Goal: Download file/media: Download file/media

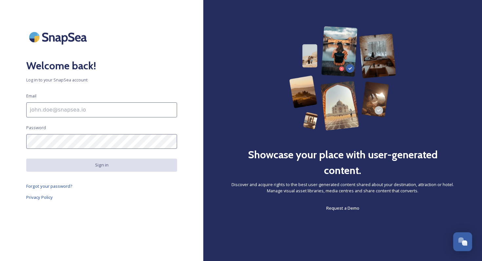
click at [127, 106] on input at bounding box center [101, 110] width 151 height 15
type input "shu.mahapatra@yesmilano.it"
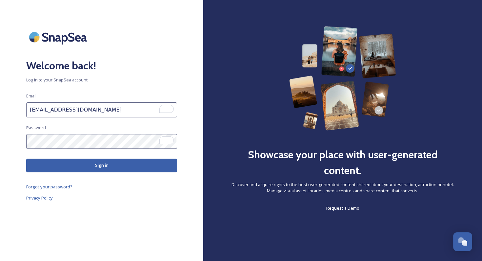
click at [90, 163] on button "Sign in" at bounding box center [101, 165] width 151 height 13
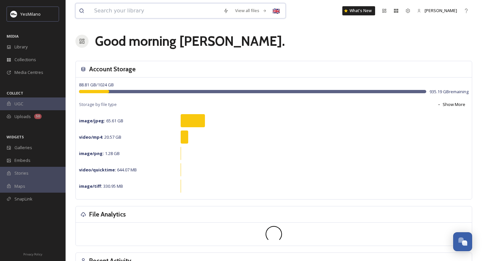
click at [147, 12] on input at bounding box center [155, 11] width 129 height 14
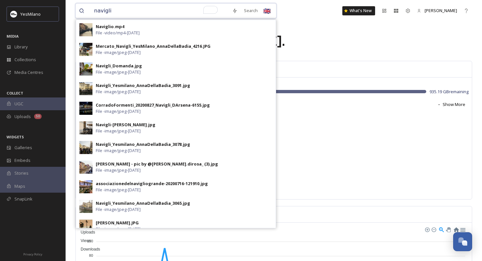
type input "naviglio"
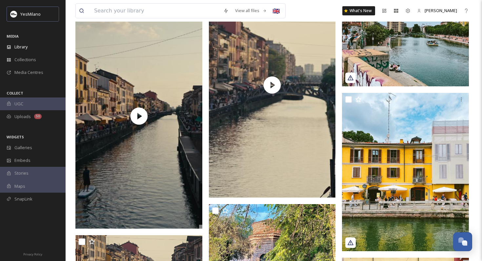
scroll to position [1386, 0]
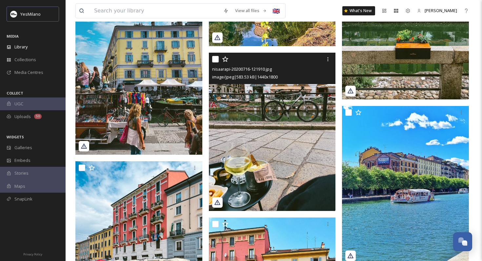
click at [263, 133] on img at bounding box center [272, 132] width 127 height 159
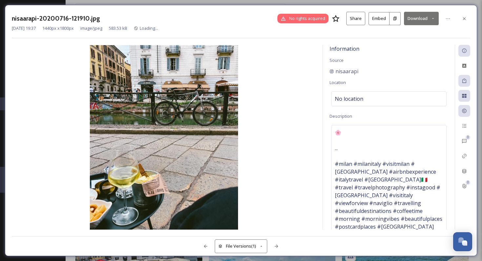
click at [420, 16] on button "Download" at bounding box center [421, 18] width 35 height 13
click at [407, 50] on div "Download Medium (864 x 1080)" at bounding box center [404, 46] width 68 height 13
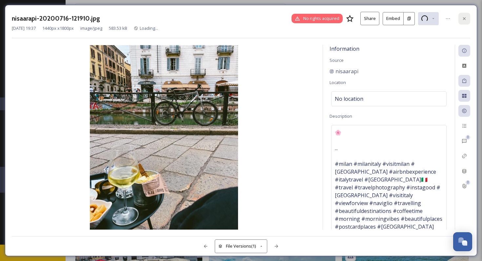
click at [461, 22] on div at bounding box center [464, 19] width 12 height 12
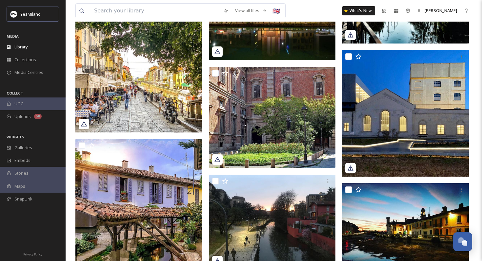
scroll to position [3396, 0]
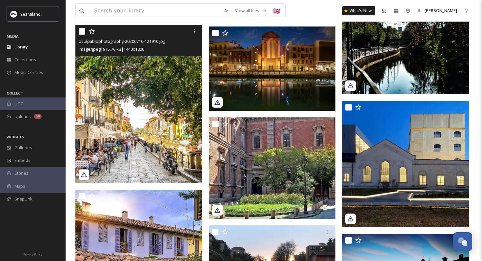
click at [166, 154] on img at bounding box center [138, 104] width 127 height 159
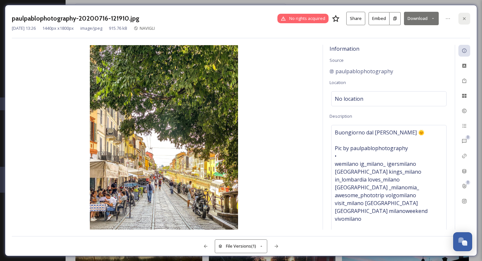
click at [463, 20] on icon at bounding box center [463, 18] width 5 height 5
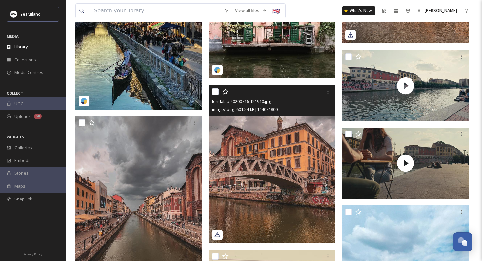
scroll to position [693, 0]
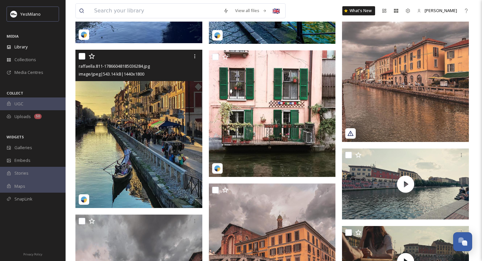
click at [177, 137] on img at bounding box center [138, 129] width 127 height 159
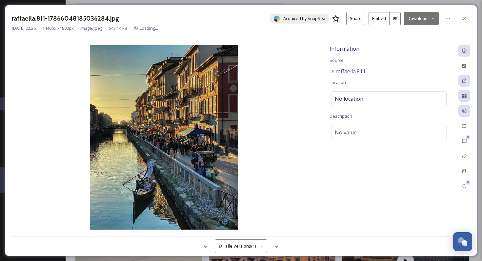
click at [412, 19] on button "Download" at bounding box center [421, 18] width 35 height 13
click at [393, 47] on span "Download Medium (864 x 1080)" at bounding box center [403, 46] width 61 height 6
click at [461, 20] on icon at bounding box center [463, 18] width 5 height 5
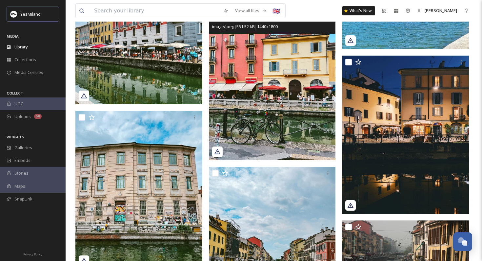
scroll to position [1623, 0]
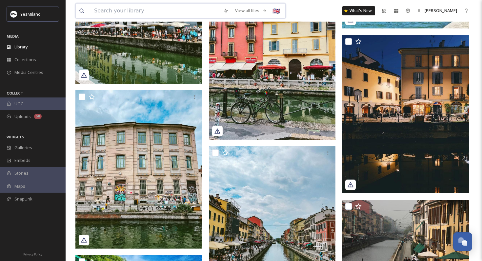
click at [142, 16] on input at bounding box center [155, 11] width 129 height 14
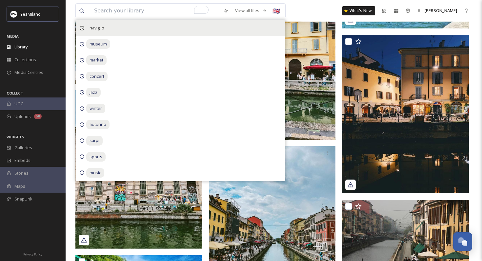
click at [94, 27] on span "naviglio" at bounding box center [96, 28] width 21 height 10
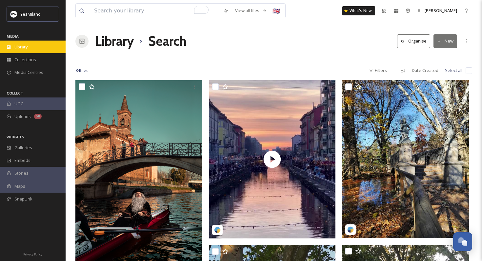
click at [27, 50] on div "Library" at bounding box center [33, 47] width 66 height 13
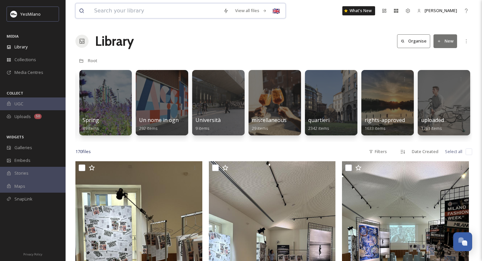
click at [127, 12] on input at bounding box center [155, 11] width 129 height 14
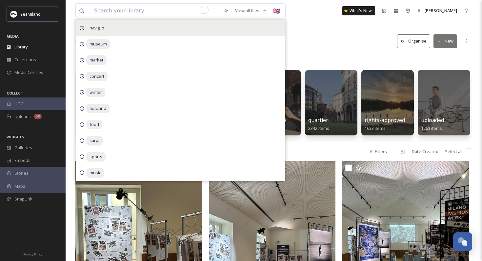
click at [106, 27] on span "naviglio" at bounding box center [96, 28] width 21 height 10
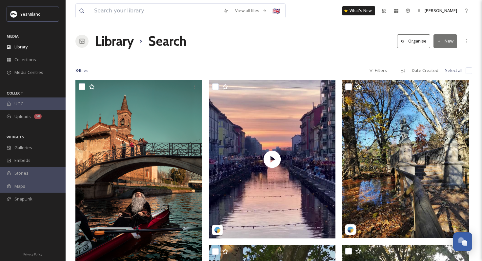
click at [153, 11] on input at bounding box center [155, 11] width 129 height 14
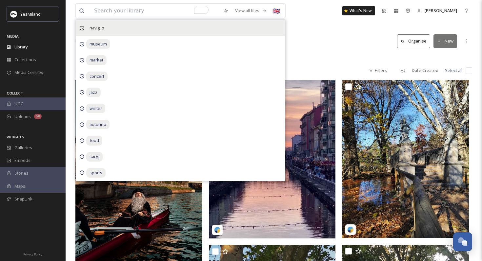
click at [102, 28] on span "naviglio" at bounding box center [96, 28] width 21 height 10
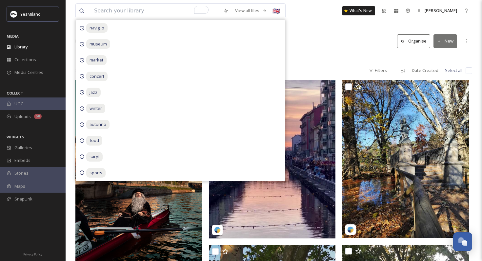
click at [312, 17] on div "View all files naviglio museum market concert jazz winter autunno food sarpi sp…" at bounding box center [273, 11] width 396 height 22
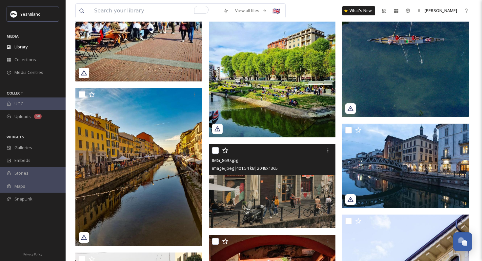
scroll to position [1863, 0]
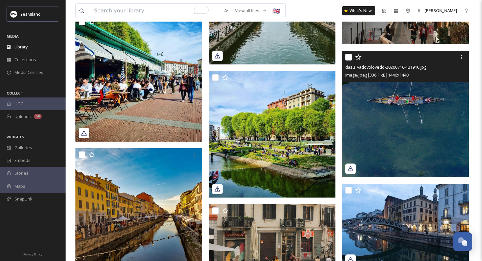
click at [359, 120] on img at bounding box center [405, 114] width 127 height 127
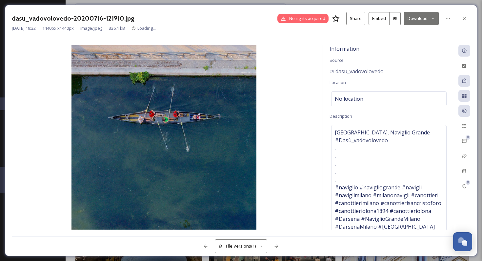
click at [411, 19] on button "Download" at bounding box center [421, 18] width 35 height 13
click at [395, 44] on span "Download Medium (1080 x 1080)" at bounding box center [403, 46] width 63 height 6
click at [460, 20] on div at bounding box center [464, 19] width 12 height 12
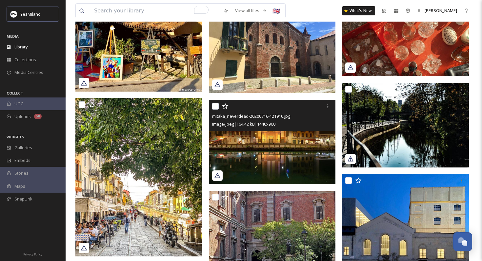
scroll to position [3233, 0]
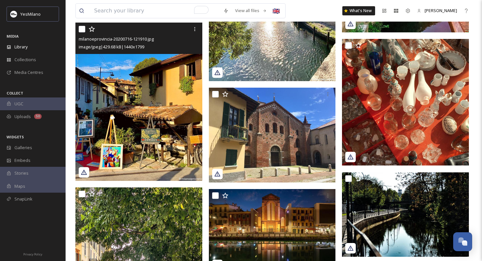
click at [157, 126] on img at bounding box center [138, 102] width 127 height 158
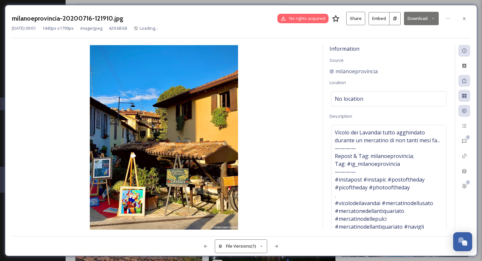
click at [417, 17] on button "Download" at bounding box center [421, 18] width 35 height 13
click at [402, 46] on span "Download Medium (864 x 1080)" at bounding box center [403, 46] width 61 height 6
click at [465, 18] on icon at bounding box center [463, 18] width 5 height 5
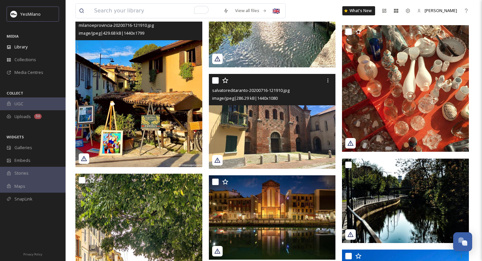
scroll to position [3250, 0]
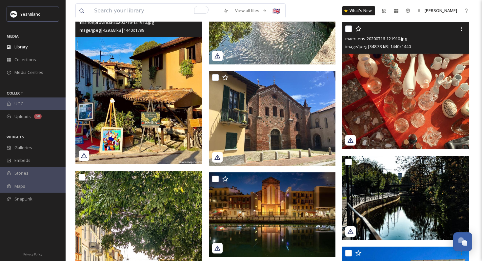
click at [400, 76] on img at bounding box center [405, 85] width 127 height 127
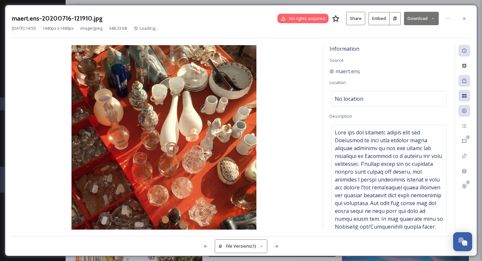
click at [413, 19] on button "Download" at bounding box center [421, 18] width 35 height 13
click at [399, 44] on span "Download Medium (1080 x 1080)" at bounding box center [403, 46] width 63 height 6
click at [465, 19] on icon at bounding box center [463, 18] width 5 height 5
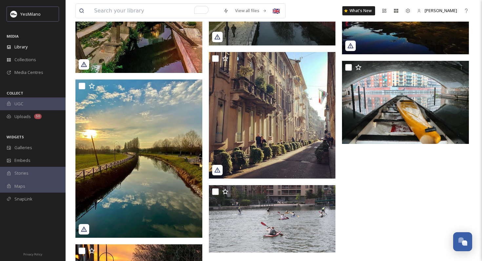
scroll to position [3638, 0]
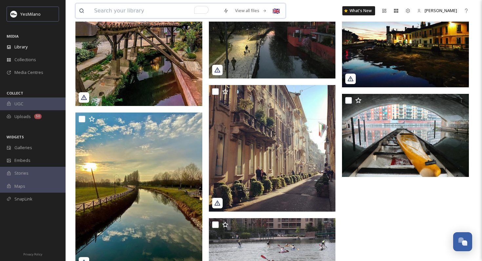
click at [140, 14] on input "To enrich screen reader interactions, please activate Accessibility in Grammarl…" at bounding box center [155, 11] width 129 height 14
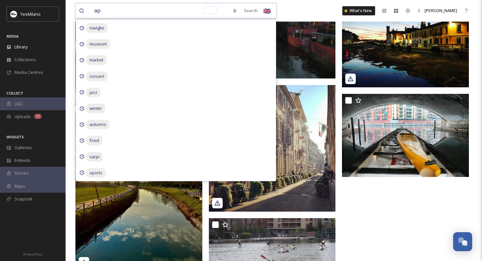
type input "ape"
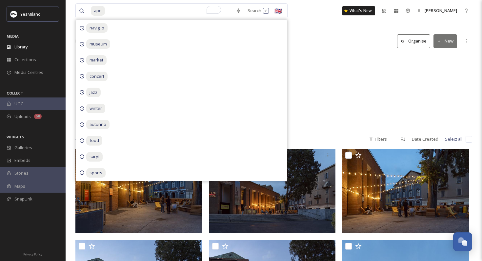
click at [308, 92] on div "STUDENTS / TALENTS 2024 - Welcome Aperitivo 86 items FDI 6-2023 | Milan Fintech…" at bounding box center [273, 91] width 396 height 75
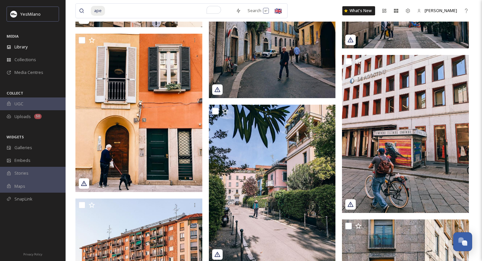
scroll to position [1271, 0]
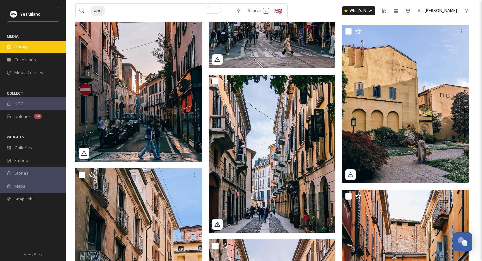
click at [40, 44] on div "Library" at bounding box center [33, 47] width 66 height 13
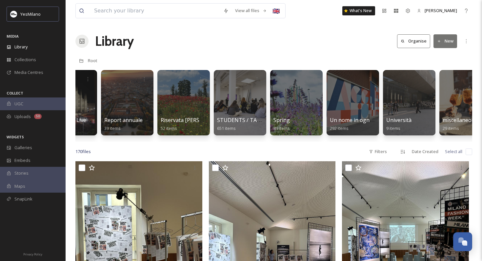
scroll to position [0, 1576]
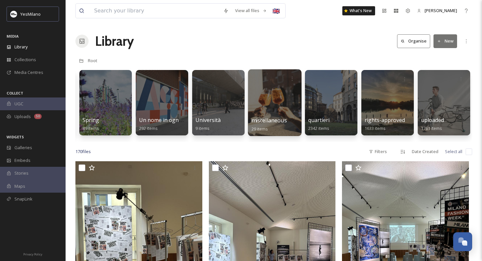
click at [278, 98] on div at bounding box center [274, 102] width 53 height 67
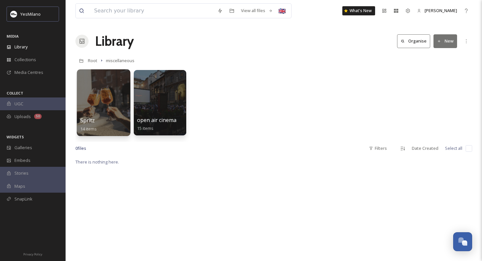
click at [87, 113] on div at bounding box center [103, 102] width 53 height 67
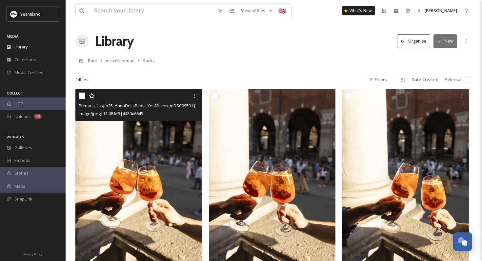
click at [131, 177] on img at bounding box center [138, 184] width 127 height 190
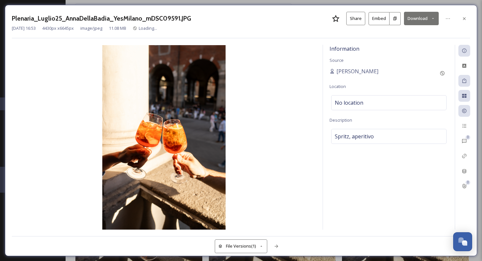
click at [415, 12] on button "Download" at bounding box center [421, 18] width 35 height 13
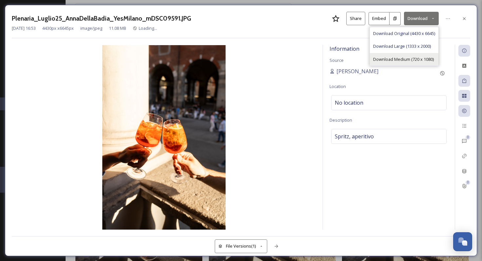
click at [386, 59] on span "Download Medium (720 x 1080)" at bounding box center [403, 59] width 61 height 6
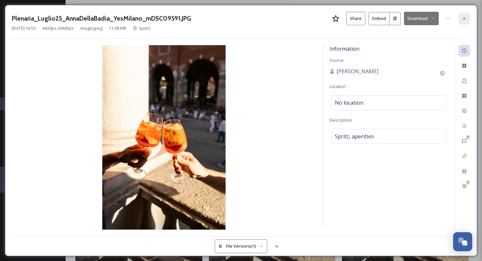
click at [463, 16] on icon at bounding box center [463, 18] width 5 height 5
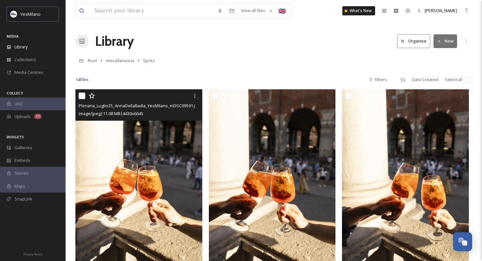
click at [167, 21] on div "View all files 🇬🇧 What's New Subhangi Mahapatra" at bounding box center [273, 11] width 396 height 22
click at [153, 18] on input at bounding box center [152, 11] width 123 height 14
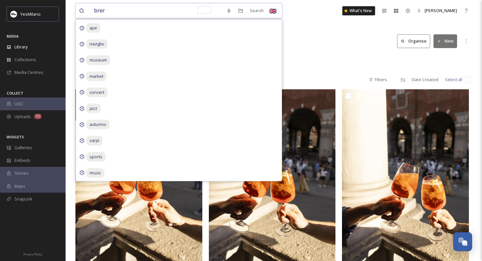
type input "brera"
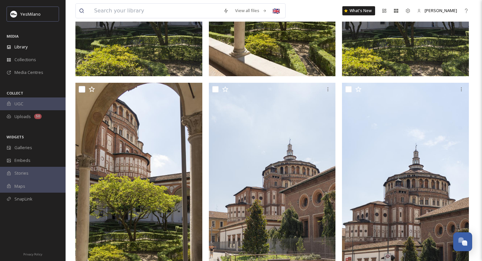
scroll to position [204, 0]
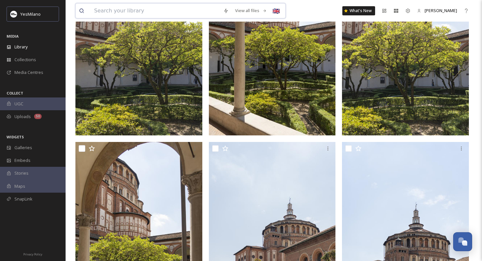
click at [131, 10] on input at bounding box center [155, 11] width 129 height 14
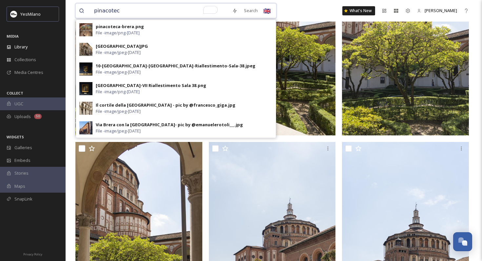
type input "pinacoteca"
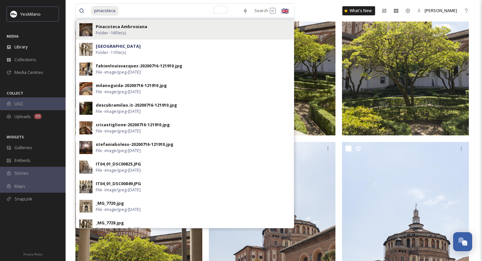
click at [131, 30] on div "Pinacoteca Ambrosiana Folder - 16 file(s)" at bounding box center [193, 30] width 195 height 12
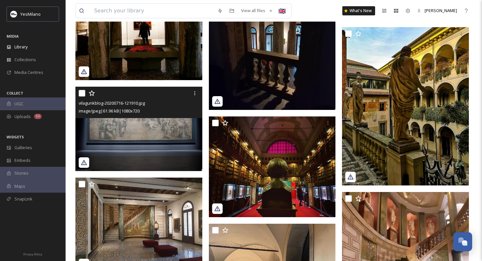
scroll to position [223, 0]
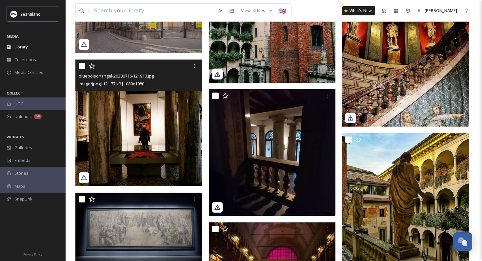
click at [143, 144] on img at bounding box center [138, 123] width 127 height 127
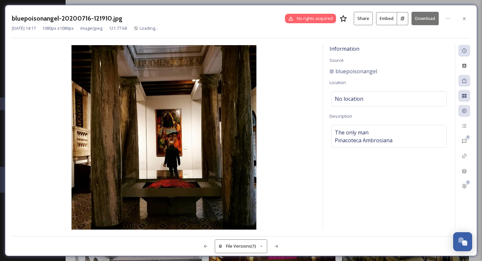
click at [418, 20] on button "Download" at bounding box center [424, 18] width 27 height 13
click at [461, 16] on icon at bounding box center [463, 18] width 5 height 5
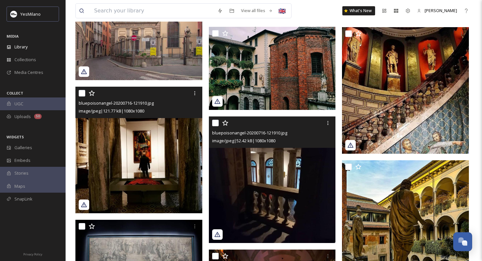
scroll to position [124, 0]
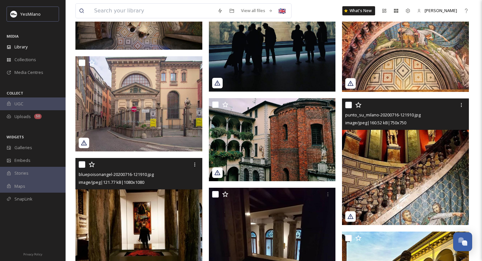
click at [389, 178] on img at bounding box center [405, 162] width 127 height 127
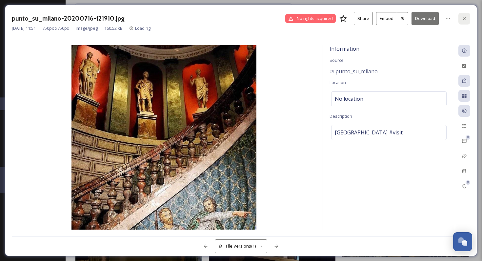
click at [458, 21] on div at bounding box center [464, 19] width 12 height 12
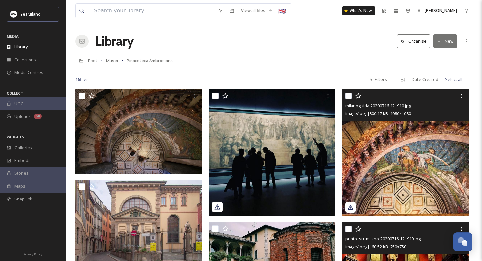
click at [373, 182] on img at bounding box center [405, 152] width 127 height 127
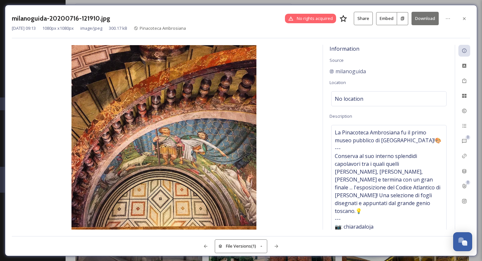
click at [419, 14] on button "Download" at bounding box center [424, 18] width 27 height 13
click at [465, 18] on icon at bounding box center [463, 18] width 5 height 5
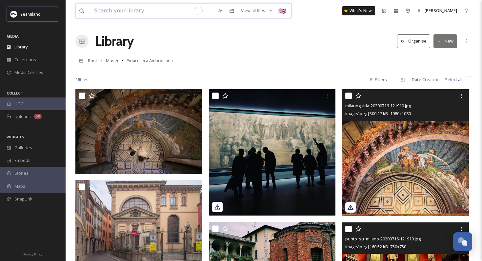
click at [163, 5] on input "To enrich screen reader interactions, please activate Accessibility in Grammarl…" at bounding box center [152, 11] width 123 height 14
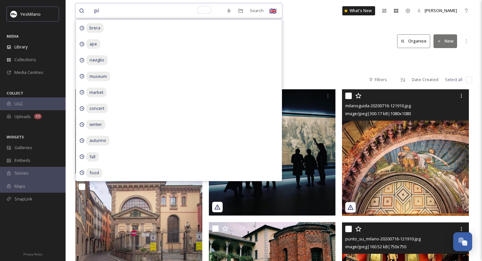
type input "pin"
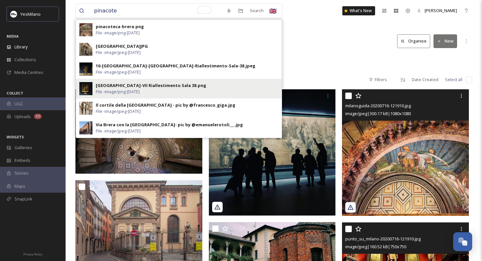
type input "pinacote"
click at [116, 84] on div "[GEOGRAPHIC_DATA]-VII Riallestimento Sala 38.png" at bounding box center [151, 86] width 110 height 6
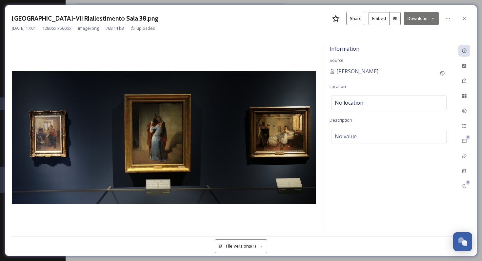
click at [65, 19] on h3 "[GEOGRAPHIC_DATA]-VII Riallestimento Sala 38.png" at bounding box center [85, 19] width 146 height 10
drag, startPoint x: 64, startPoint y: 19, endPoint x: 8, endPoint y: 18, distance: 56.4
click at [8, 18] on div "Pinacoteca di Brera-VII Riallestimento Sala 38.png Share Embed Download Jan 31 …" at bounding box center [241, 131] width 472 height 252
copy h3 "[GEOGRAPHIC_DATA]"
click at [465, 19] on icon at bounding box center [464, 18] width 3 height 3
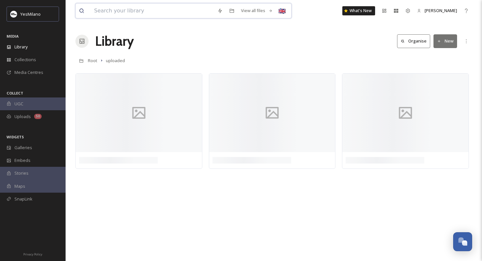
click at [163, 7] on input at bounding box center [152, 11] width 123 height 14
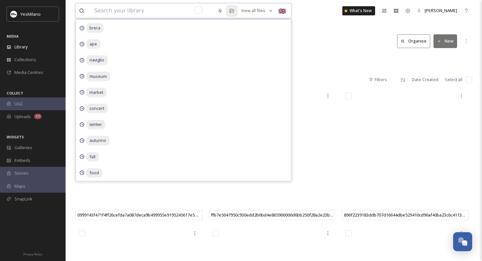
paste input "[GEOGRAPHIC_DATA]"
type input "[GEOGRAPHIC_DATA]"
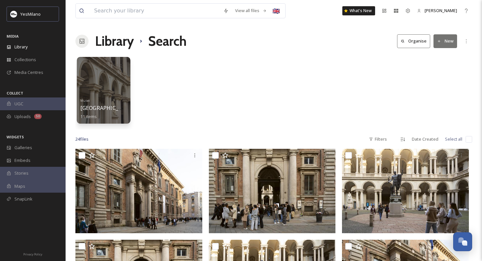
click at [94, 101] on div "Musei Pinacoteca di Brera 11 items" at bounding box center [103, 108] width 47 height 24
click at [99, 90] on div at bounding box center [103, 90] width 53 height 67
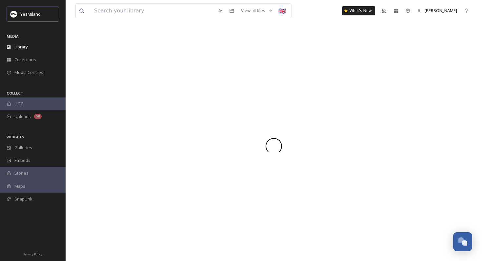
click at [99, 90] on div at bounding box center [273, 146] width 396 height 230
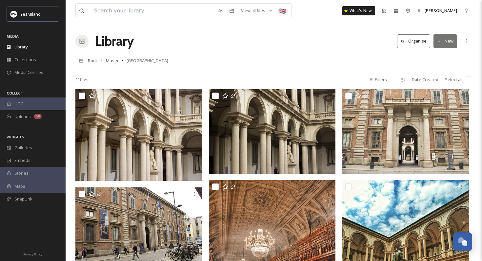
click at [198, 39] on div "Library Organise New" at bounding box center [273, 41] width 396 height 20
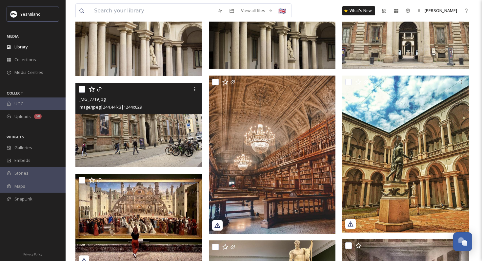
scroll to position [48, 0]
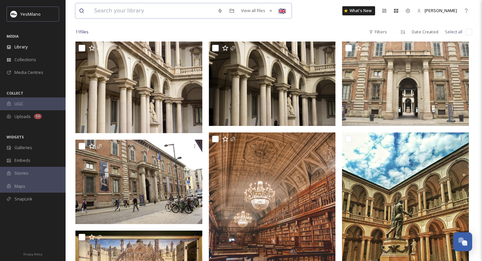
click at [120, 9] on input at bounding box center [152, 11] width 123 height 14
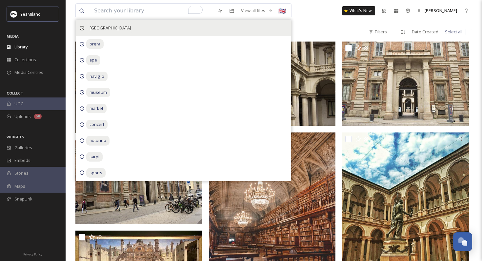
click at [113, 26] on span "[GEOGRAPHIC_DATA]" at bounding box center [110, 28] width 48 height 10
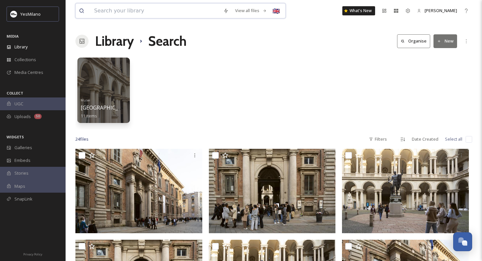
click at [123, 11] on input at bounding box center [155, 11] width 129 height 14
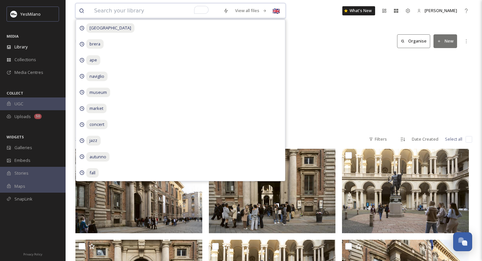
paste input "[GEOGRAPHIC_DATA]"
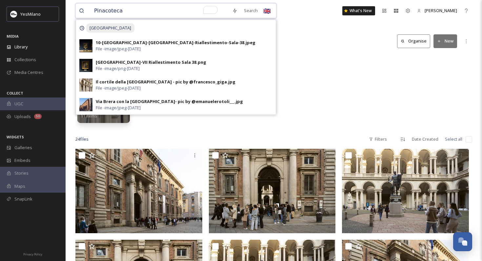
type input "Pinacoteca"
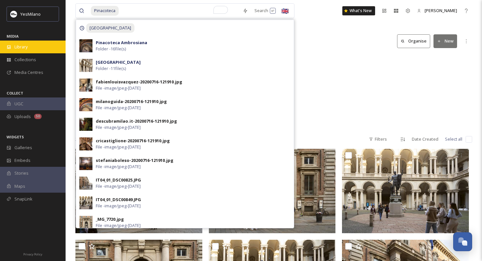
click at [30, 50] on div "Library" at bounding box center [33, 47] width 66 height 13
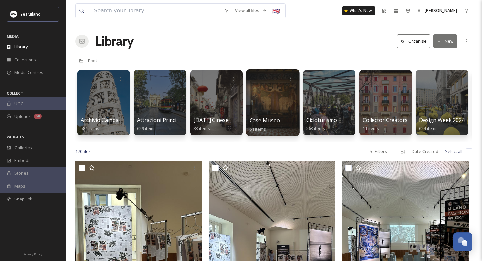
click at [269, 100] on div at bounding box center [272, 102] width 53 height 67
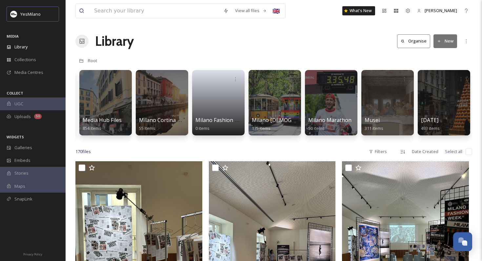
scroll to position [0, 840]
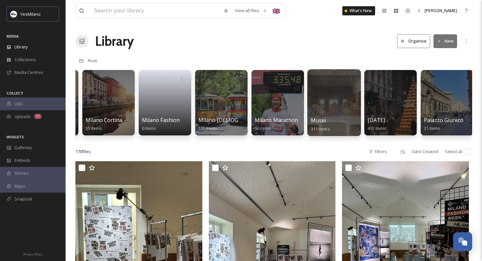
click at [315, 108] on div at bounding box center [333, 102] width 53 height 67
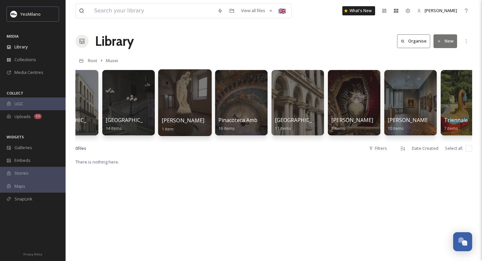
scroll to position [0, 562]
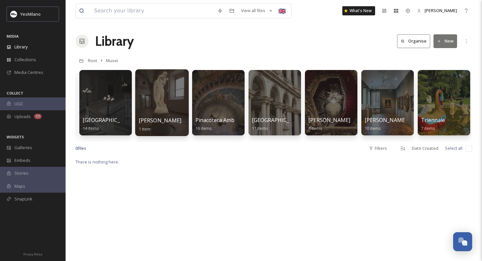
click at [275, 105] on div at bounding box center [274, 103] width 52 height 66
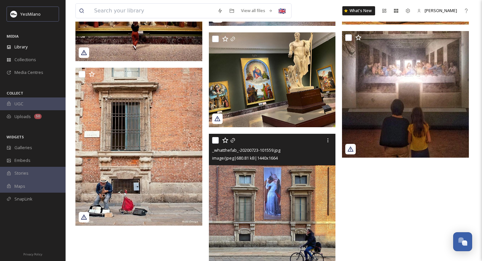
scroll to position [343, 0]
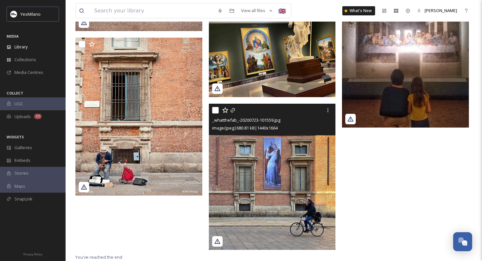
click at [270, 184] on img at bounding box center [272, 177] width 127 height 146
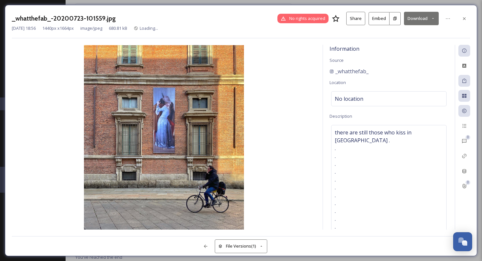
click at [410, 20] on button "Download" at bounding box center [421, 18] width 35 height 13
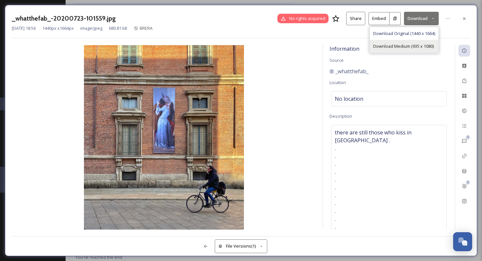
click at [396, 44] on span "Download Medium (935 x 1080)" at bounding box center [403, 46] width 61 height 6
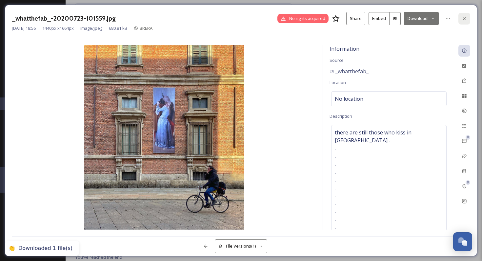
click at [458, 18] on div at bounding box center [464, 19] width 12 height 12
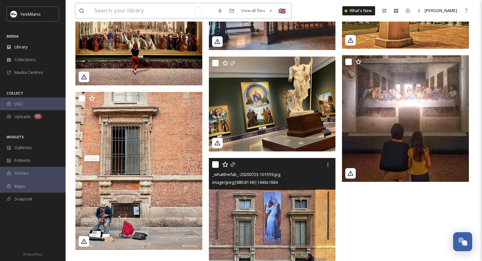
click at [132, 10] on input "To enrich screen reader interactions, please activate Accessibility in Grammarl…" at bounding box center [152, 11] width 123 height 14
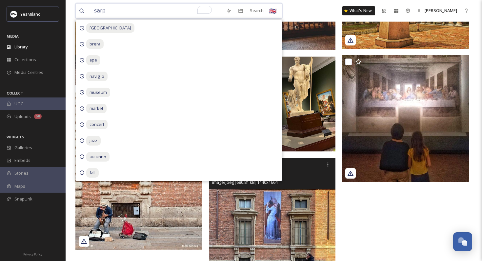
type input "sarpi"
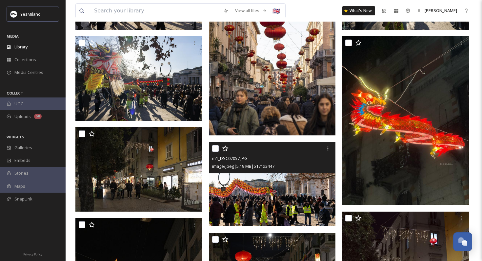
scroll to position [27, 0]
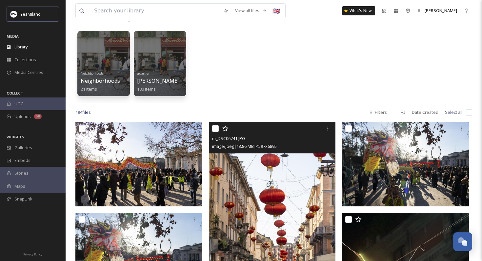
click at [253, 191] on img at bounding box center [272, 217] width 127 height 190
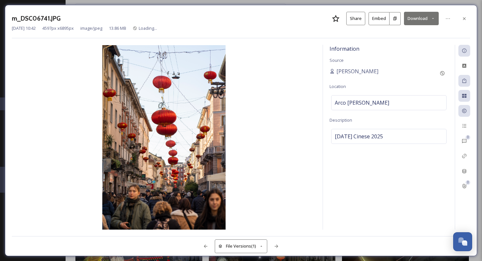
click at [419, 16] on button "Download" at bounding box center [421, 18] width 35 height 13
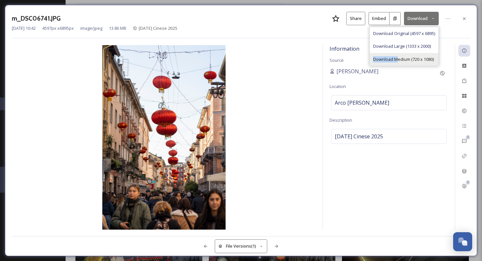
click at [397, 56] on span "Download Medium (720 x 1080)" at bounding box center [403, 59] width 61 height 6
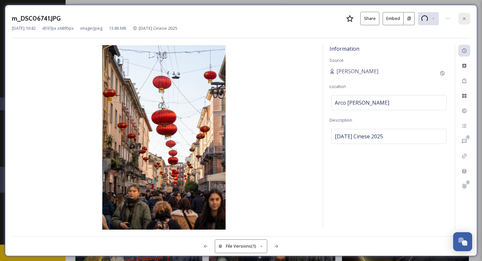
click at [459, 19] on div at bounding box center [464, 19] width 12 height 12
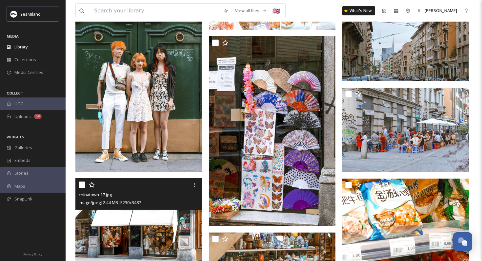
scroll to position [6898, 0]
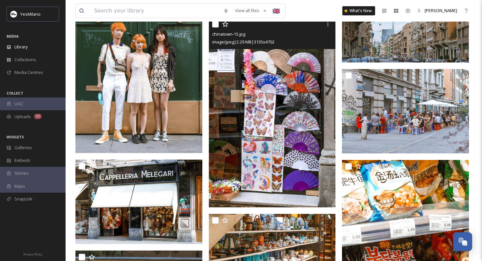
click at [285, 141] on img at bounding box center [272, 113] width 127 height 190
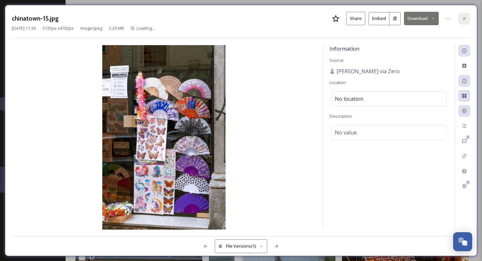
click at [464, 17] on icon at bounding box center [463, 18] width 5 height 5
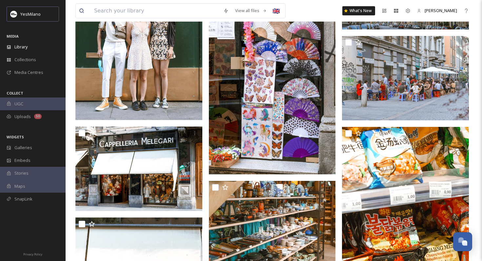
scroll to position [7032, 0]
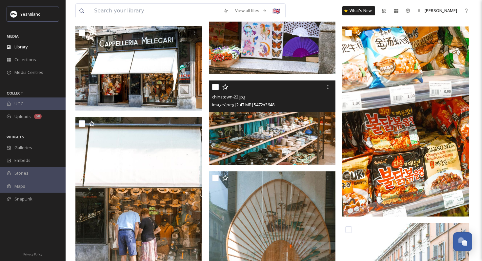
click at [261, 129] on img at bounding box center [272, 123] width 127 height 85
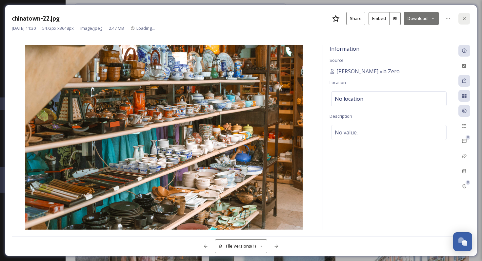
click at [459, 18] on div at bounding box center [464, 19] width 12 height 12
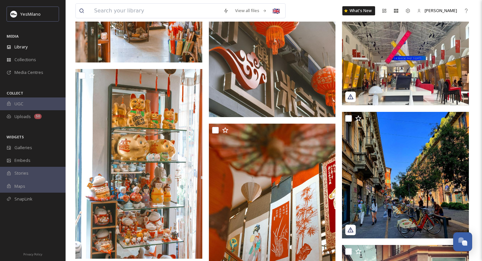
scroll to position [7676, 0]
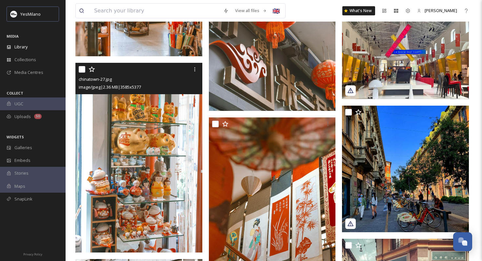
click at [154, 151] on img at bounding box center [138, 158] width 127 height 190
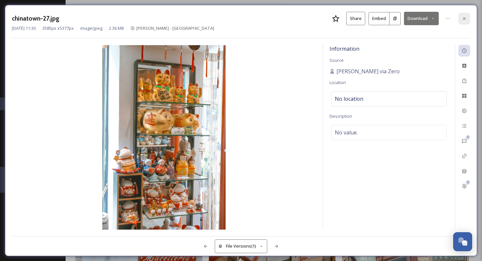
click at [463, 18] on icon at bounding box center [463, 18] width 5 height 5
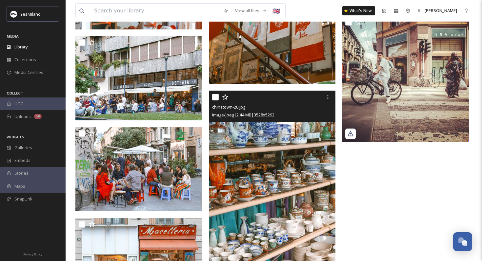
scroll to position [7924, 0]
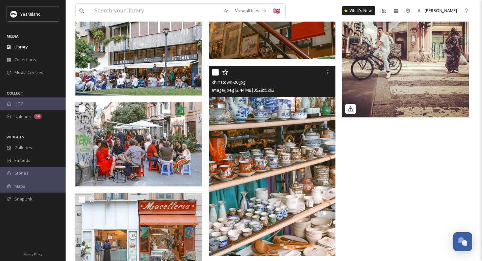
click at [254, 204] on img at bounding box center [272, 161] width 127 height 190
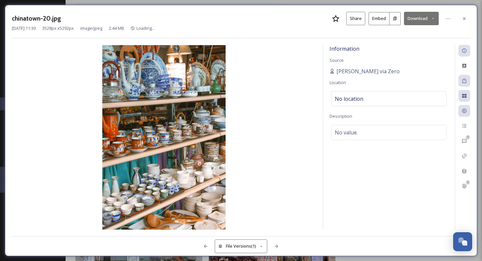
click at [417, 19] on button "Download" at bounding box center [421, 18] width 35 height 13
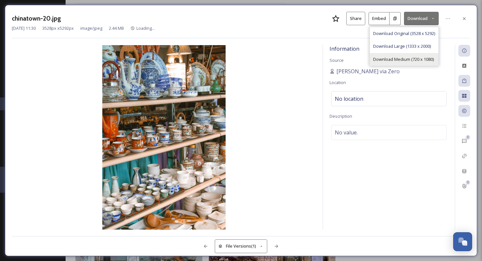
click at [399, 58] on span "Download Medium (720 x 1080)" at bounding box center [403, 59] width 61 height 6
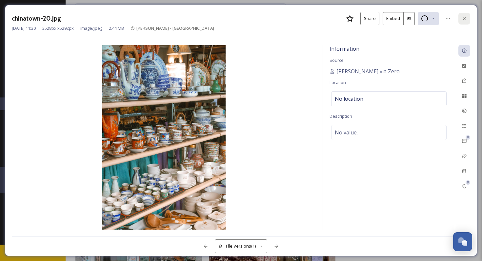
click at [460, 16] on div at bounding box center [464, 19] width 12 height 12
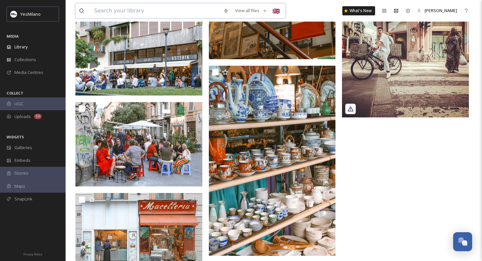
click at [122, 8] on input at bounding box center [155, 11] width 129 height 14
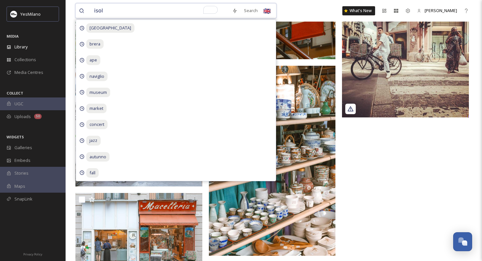
type input "isola"
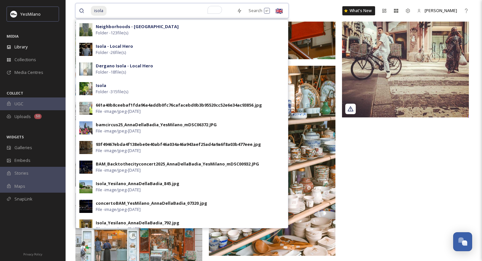
type input "ù"
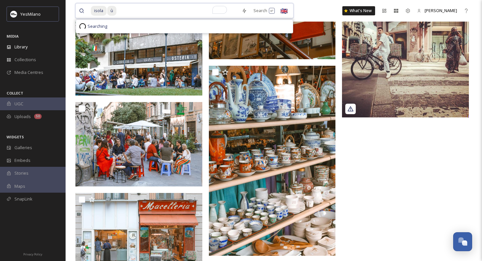
click at [115, 10] on span "ù" at bounding box center [111, 11] width 9 height 10
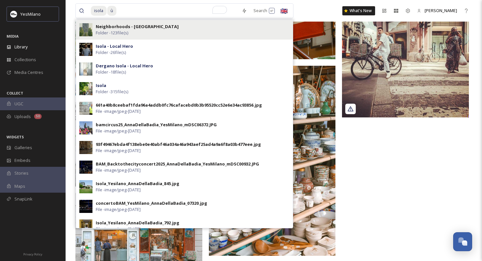
click at [104, 31] on span "Folder - 123 file(s)" at bounding box center [112, 33] width 32 height 6
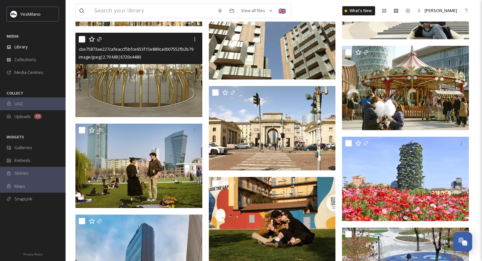
scroll to position [4639, 0]
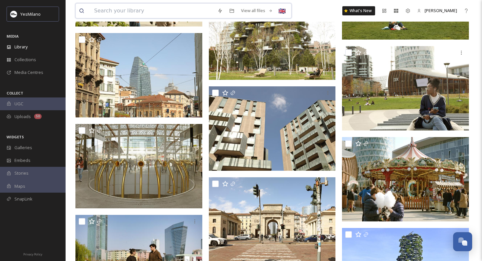
click at [118, 16] on input at bounding box center [152, 11] width 123 height 14
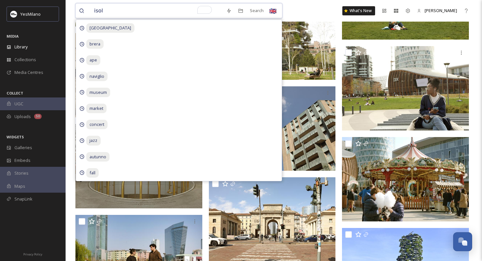
type input "isola"
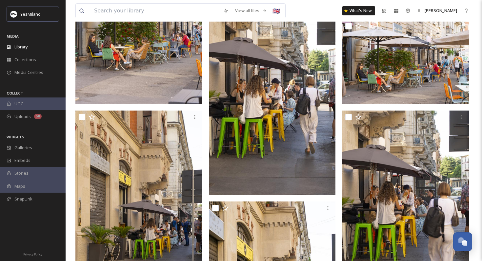
scroll to position [1304, 0]
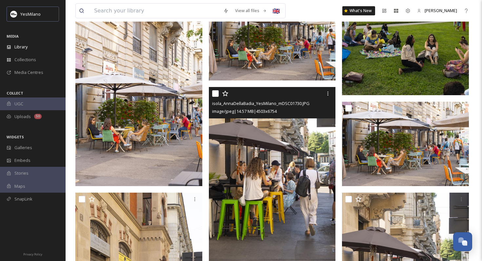
click at [243, 156] on img at bounding box center [272, 182] width 127 height 190
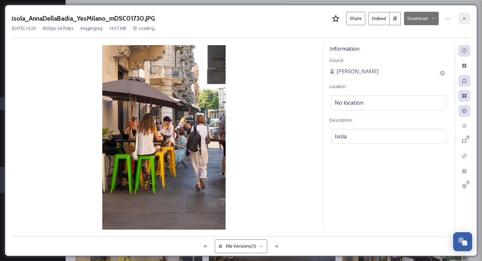
click at [458, 18] on div at bounding box center [464, 19] width 12 height 12
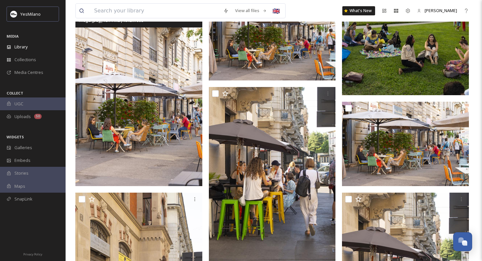
click at [160, 139] on img at bounding box center [138, 91] width 127 height 190
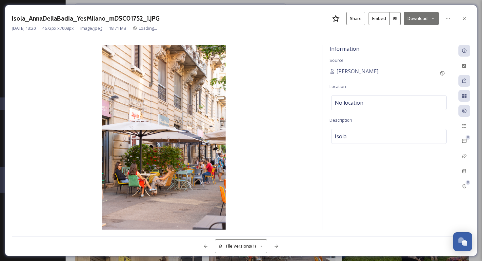
click at [414, 19] on button "Download" at bounding box center [421, 18] width 35 height 13
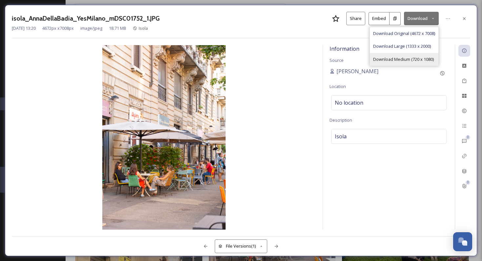
click at [398, 54] on div "Download Medium (720 x 1080)" at bounding box center [404, 59] width 68 height 13
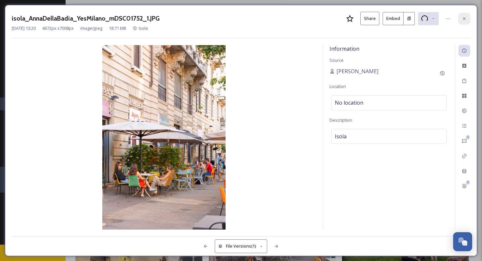
click at [462, 21] on div at bounding box center [464, 19] width 12 height 12
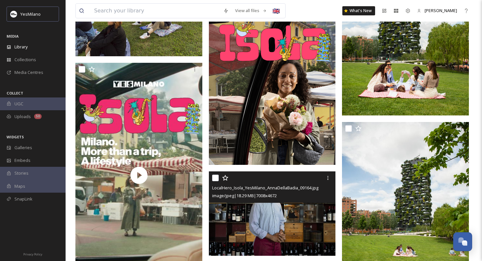
scroll to position [5048, 0]
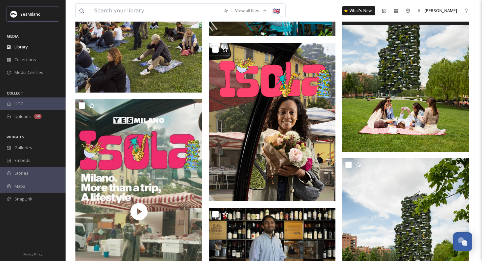
click at [384, 120] on img at bounding box center [405, 73] width 127 height 159
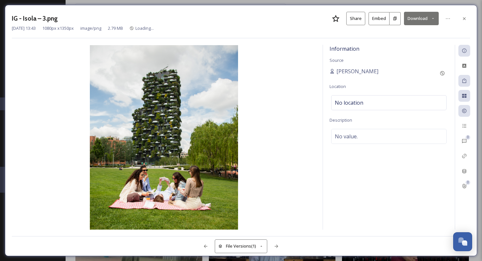
click at [425, 18] on button "Download" at bounding box center [421, 18] width 35 height 13
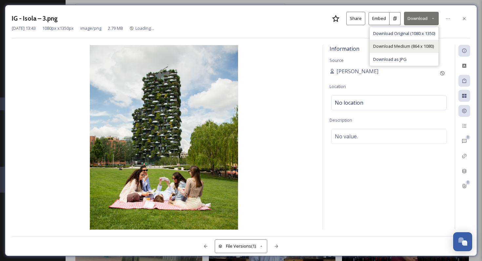
click at [398, 47] on span "Download Medium (864 x 1080)" at bounding box center [403, 46] width 61 height 6
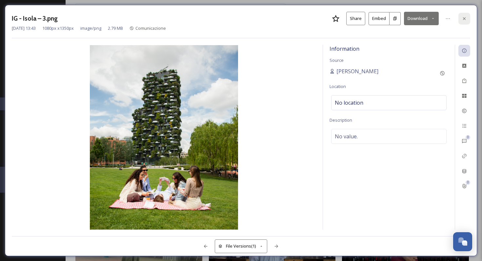
click at [463, 18] on icon at bounding box center [463, 18] width 5 height 5
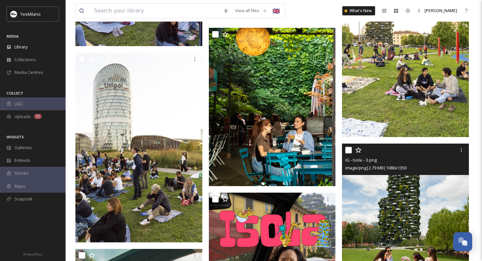
scroll to position [4767, 0]
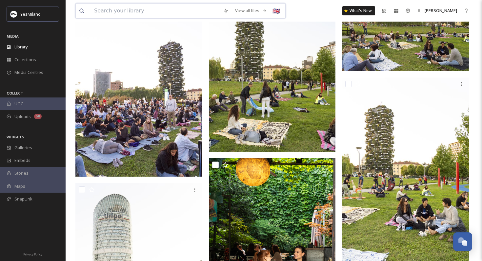
click at [177, 7] on input at bounding box center [155, 11] width 129 height 14
type input "porta romana"
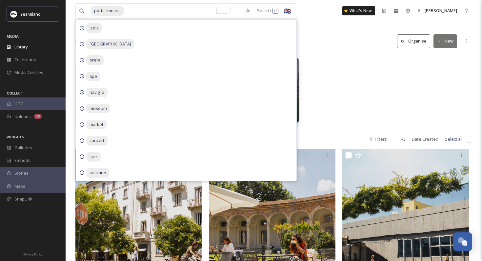
click at [426, 60] on div "Neighborhoods Neighborhoods - Porta Romana 27 items Un nome in ogni quartiere P…" at bounding box center [273, 91] width 396 height 75
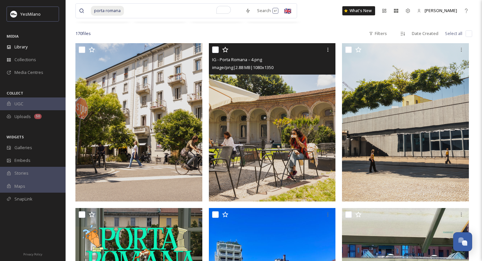
scroll to position [118, 0]
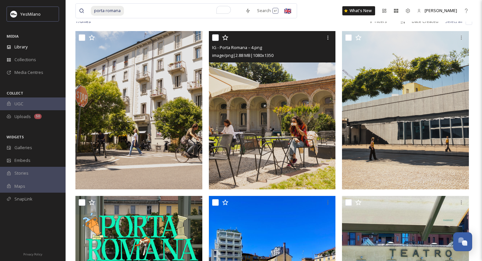
click at [255, 139] on img at bounding box center [272, 110] width 127 height 159
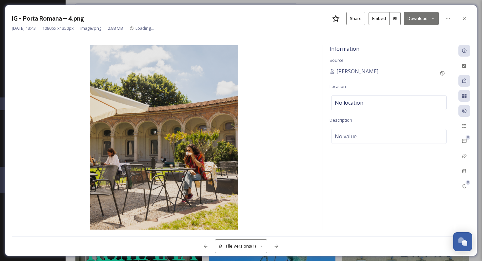
click at [416, 21] on button "Download" at bounding box center [421, 18] width 35 height 13
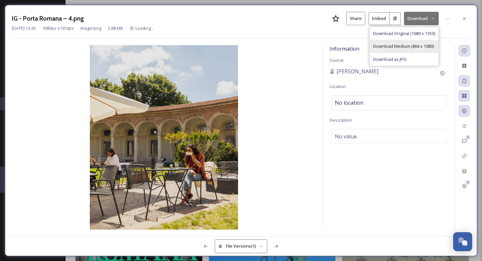
click at [405, 46] on span "Download Medium (864 x 1080)" at bounding box center [403, 46] width 61 height 6
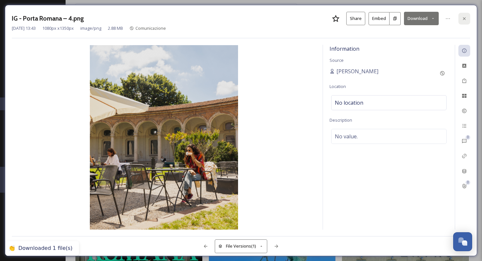
click at [459, 20] on div at bounding box center [464, 19] width 12 height 12
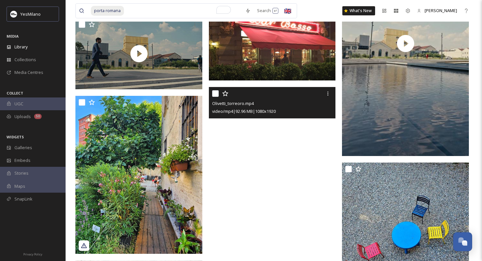
scroll to position [1256, 0]
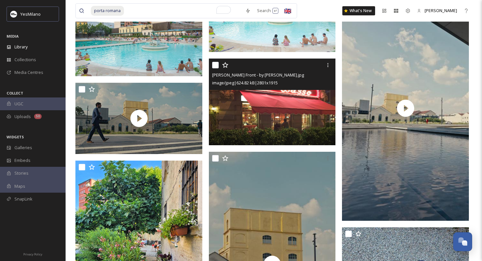
click at [285, 124] on img at bounding box center [272, 102] width 127 height 87
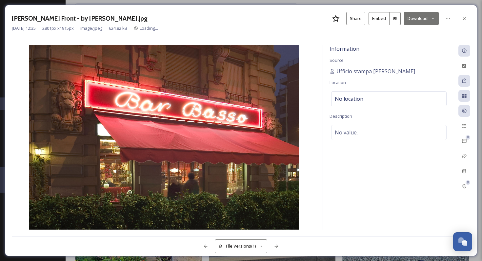
click at [414, 22] on button "Download" at bounding box center [421, 18] width 35 height 13
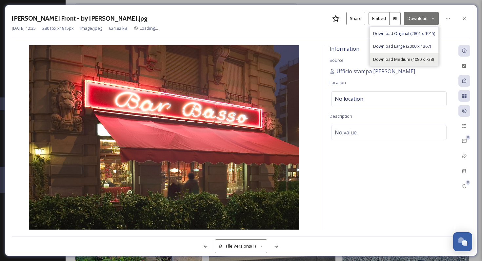
click at [395, 59] on span "Download Medium (1080 x 738)" at bounding box center [403, 59] width 61 height 6
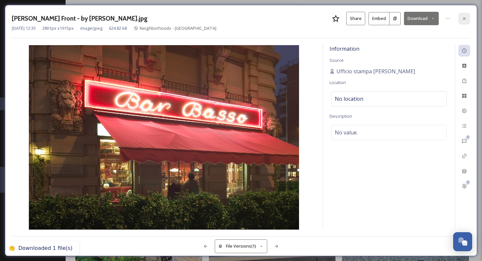
click at [463, 19] on icon at bounding box center [464, 18] width 3 height 3
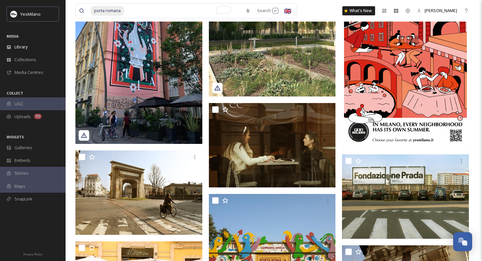
scroll to position [2130, 0]
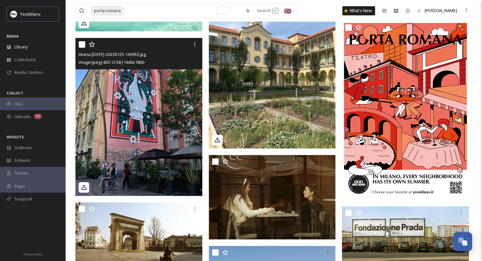
click at [132, 165] on img at bounding box center [138, 117] width 127 height 159
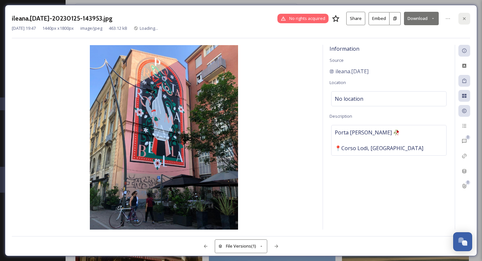
click at [465, 16] on icon at bounding box center [463, 18] width 5 height 5
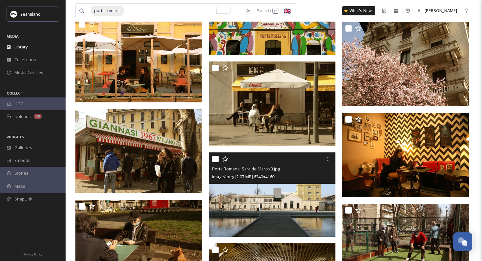
scroll to position [2411, 0]
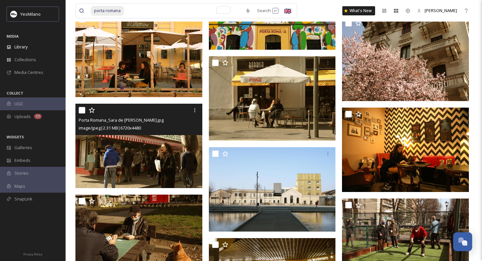
click at [165, 158] on img at bounding box center [138, 146] width 127 height 85
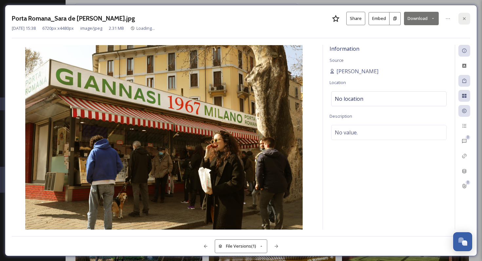
click at [460, 20] on div at bounding box center [464, 19] width 12 height 12
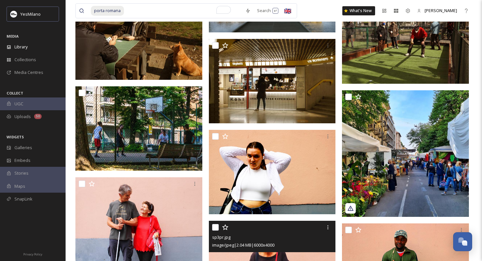
scroll to position [2528, 0]
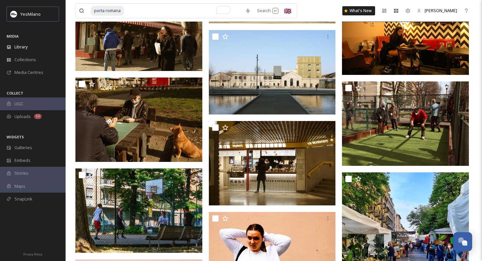
click at [417, 61] on img at bounding box center [405, 32] width 127 height 85
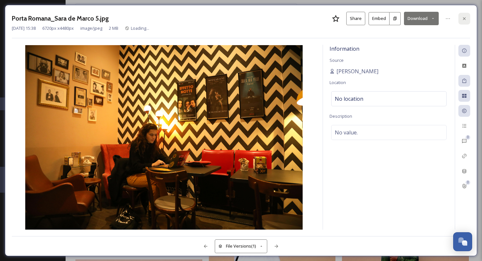
click at [459, 20] on div at bounding box center [464, 19] width 12 height 12
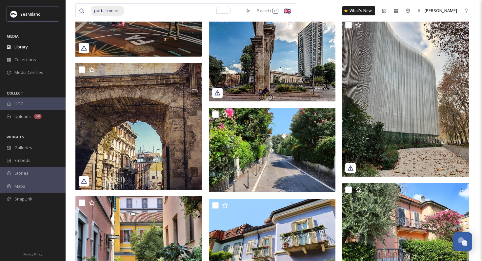
scroll to position [5600, 0]
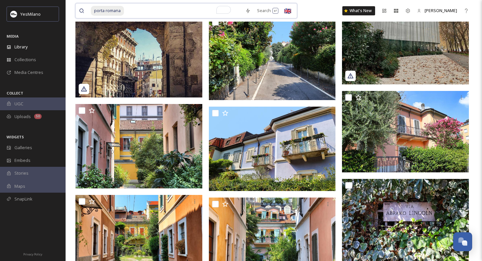
click at [122, 11] on span "porta romana" at bounding box center [107, 11] width 33 height 10
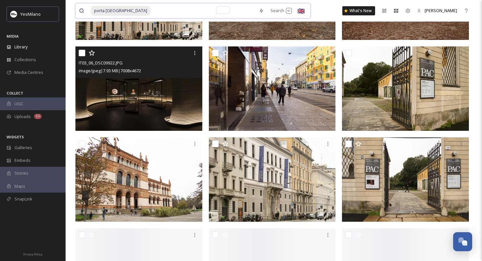
scroll to position [293, 0]
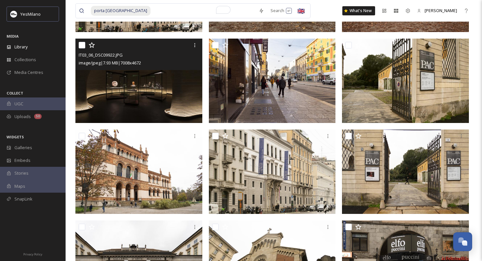
click at [129, 102] on img at bounding box center [138, 81] width 127 height 85
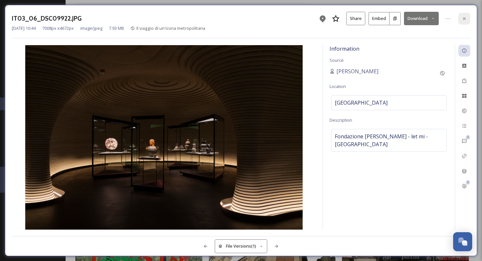
click at [465, 18] on icon at bounding box center [463, 18] width 5 height 5
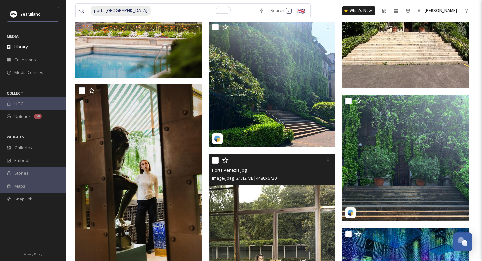
scroll to position [709, 0]
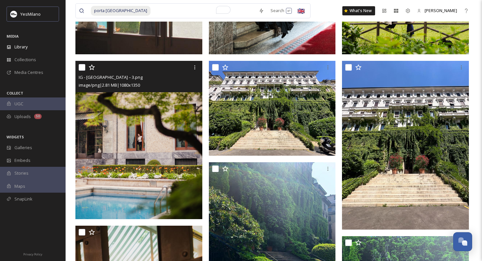
click at [166, 171] on img at bounding box center [138, 140] width 127 height 159
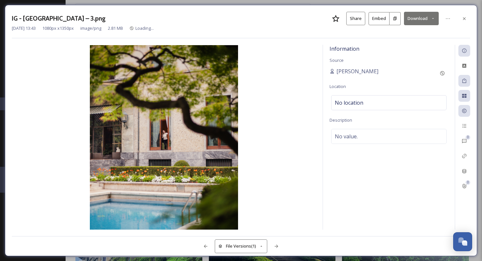
click at [424, 15] on button "Download" at bounding box center [421, 18] width 35 height 13
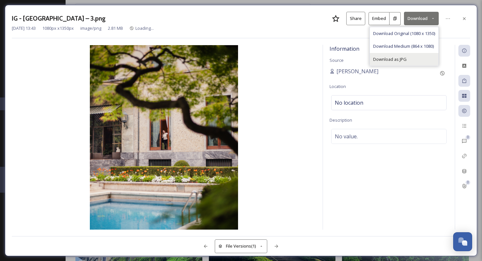
click at [401, 58] on span "Download as JPG" at bounding box center [389, 59] width 33 height 6
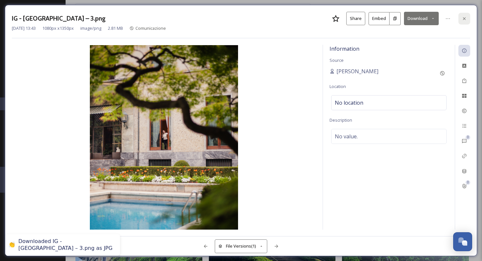
click at [465, 18] on icon at bounding box center [463, 18] width 5 height 5
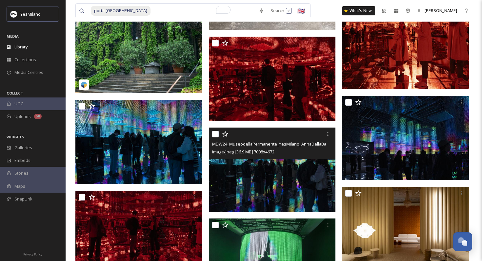
scroll to position [1178, 0]
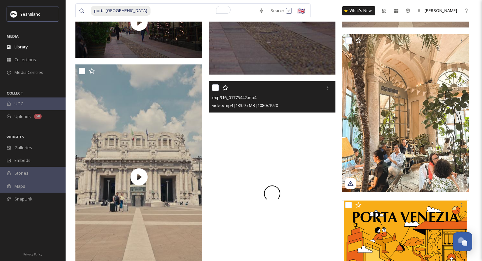
scroll to position [3727, 0]
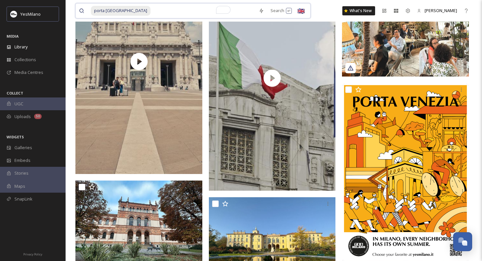
click at [151, 12] on input "To enrich screen reader interactions, please activate Accessibility in Grammarl…" at bounding box center [203, 11] width 104 height 14
type input "p"
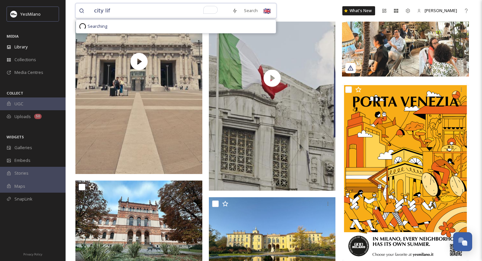
type input "city life"
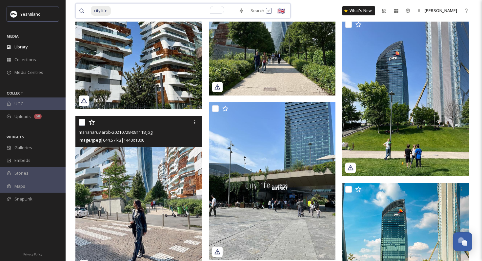
scroll to position [1192, 0]
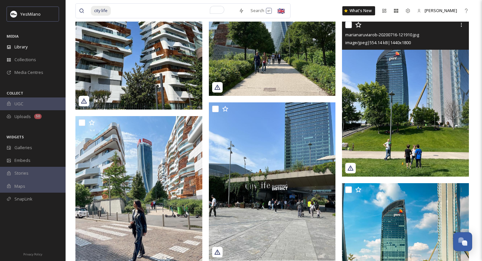
click at [387, 107] on img at bounding box center [405, 97] width 127 height 159
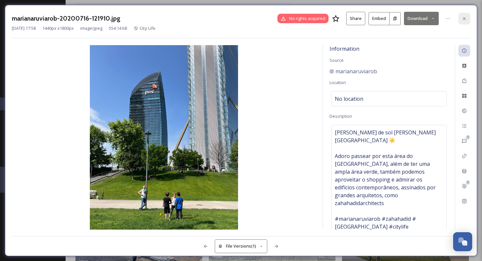
click at [463, 15] on div at bounding box center [464, 19] width 12 height 12
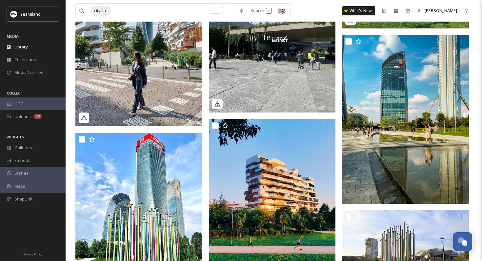
scroll to position [1384, 0]
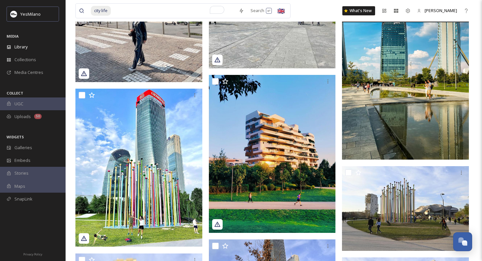
click at [402, 156] on img at bounding box center [405, 75] width 127 height 169
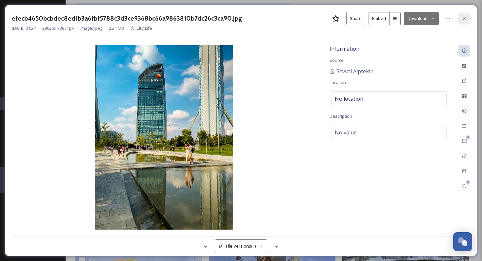
click at [464, 17] on icon at bounding box center [463, 18] width 5 height 5
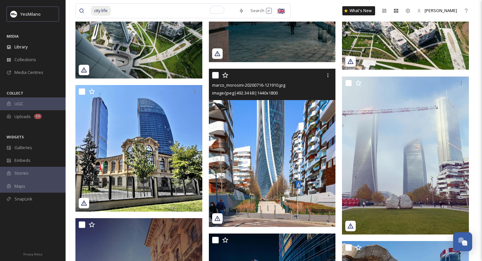
scroll to position [4456, 0]
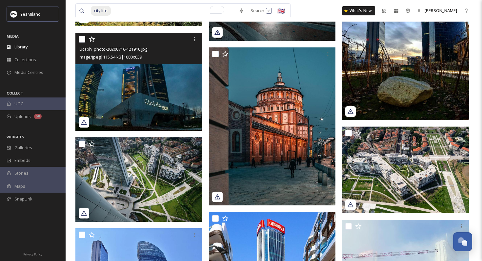
click at [169, 97] on img at bounding box center [138, 82] width 127 height 99
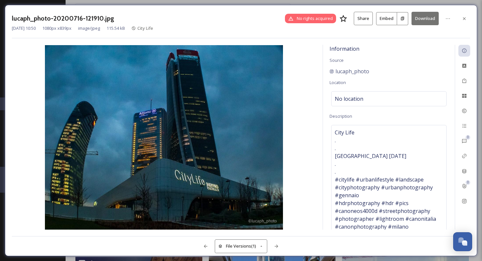
click at [419, 19] on button "Download" at bounding box center [424, 18] width 27 height 13
click at [460, 17] on div at bounding box center [464, 19] width 12 height 12
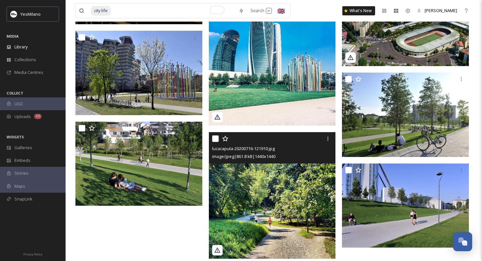
scroll to position [5239, 0]
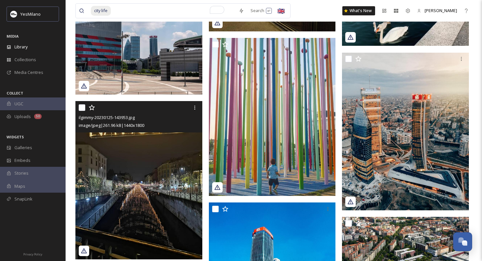
click at [140, 200] on img at bounding box center [138, 180] width 127 height 159
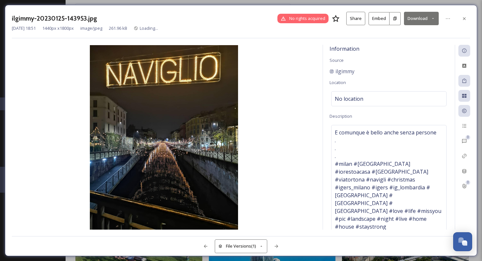
click at [415, 17] on button "Download" at bounding box center [421, 18] width 35 height 13
click at [401, 42] on div "Download Medium (864 x 1080)" at bounding box center [404, 46] width 68 height 13
click at [460, 19] on div at bounding box center [464, 19] width 12 height 12
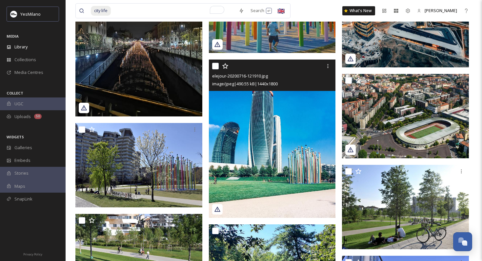
scroll to position [5251, 0]
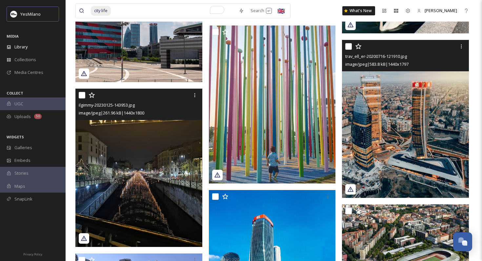
click at [370, 158] on img at bounding box center [405, 119] width 127 height 158
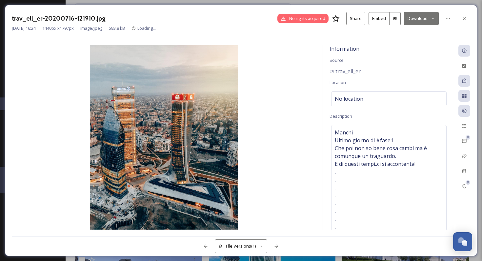
click at [417, 19] on button "Download" at bounding box center [421, 18] width 35 height 13
click at [401, 48] on span "Download Medium (865 x 1080)" at bounding box center [403, 46] width 61 height 6
click at [460, 20] on div at bounding box center [464, 19] width 12 height 12
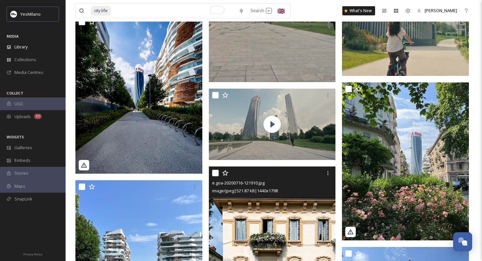
scroll to position [810, 0]
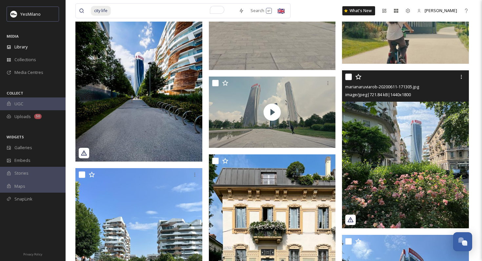
click at [376, 179] on img at bounding box center [405, 149] width 127 height 159
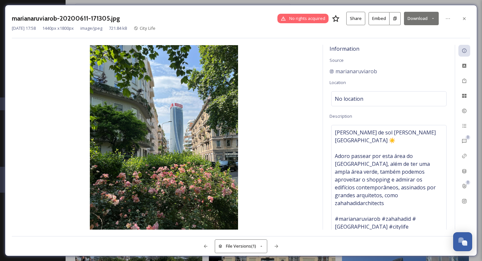
click at [426, 16] on button "Download" at bounding box center [421, 18] width 35 height 13
click at [461, 18] on icon at bounding box center [463, 18] width 5 height 5
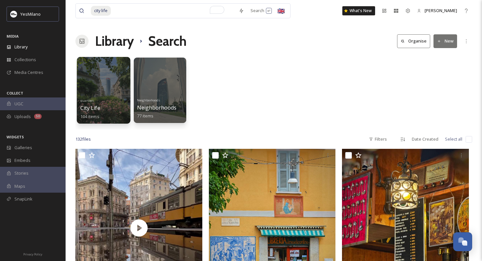
click at [117, 90] on div at bounding box center [103, 90] width 53 height 67
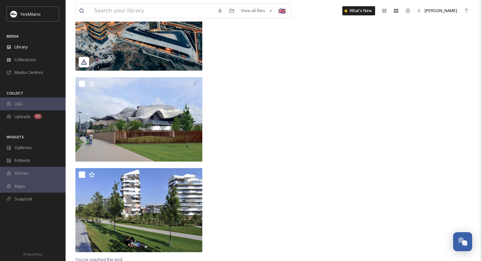
scroll to position [4835, 0]
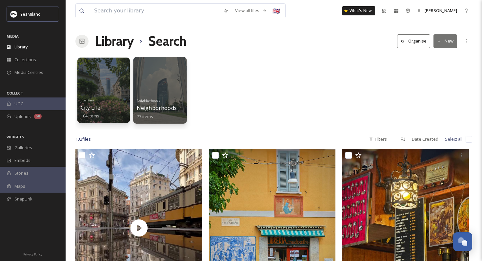
click at [151, 89] on div at bounding box center [159, 90] width 53 height 67
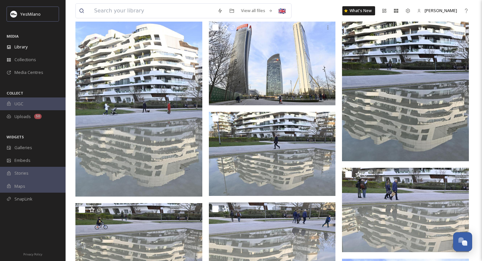
scroll to position [598, 0]
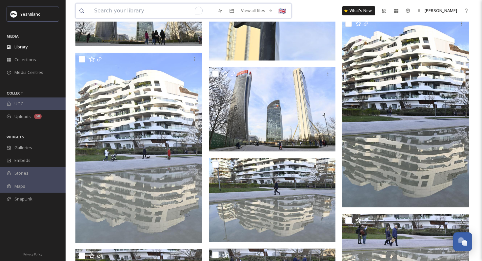
click at [131, 9] on input "To enrich screen reader interactions, please activate Accessibility in Grammarl…" at bounding box center [152, 11] width 123 height 14
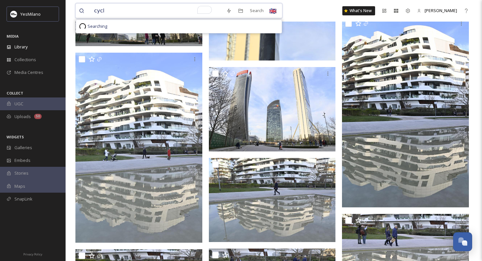
type input "cycle"
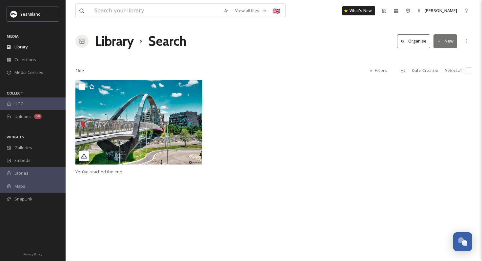
click at [90, 10] on div at bounding box center [149, 11] width 141 height 14
click at [103, 10] on input "To enrich screen reader interactions, please activate Accessibility in Grammarl…" at bounding box center [155, 11] width 129 height 14
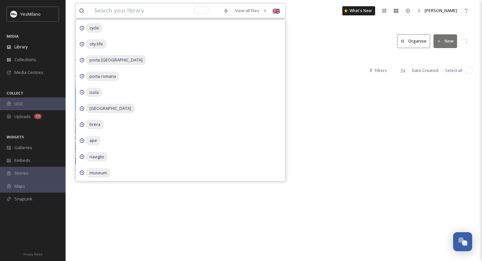
paste input "bicycle"
type input "bicycle"
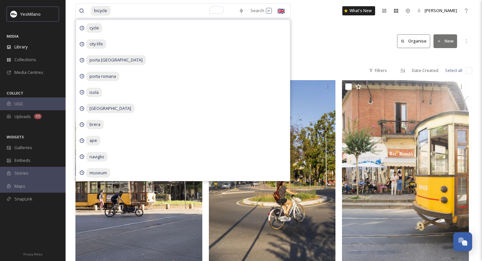
click at [302, 55] on div at bounding box center [273, 57] width 396 height 7
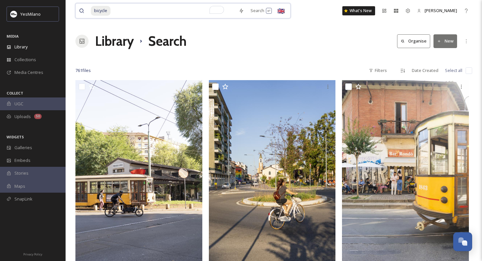
click at [138, 17] on input "To enrich screen reader interactions, please activate Accessibility in Grammarl…" at bounding box center [173, 11] width 124 height 14
type input "b"
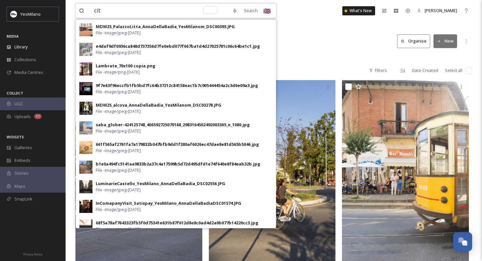
type input "city"
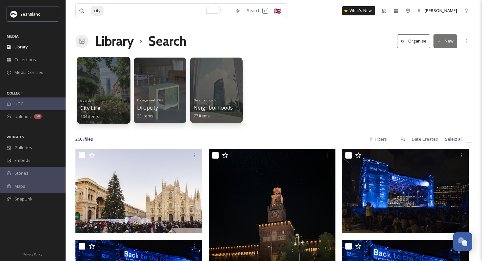
click at [107, 99] on div "quartieri City Life 104 items" at bounding box center [103, 108] width 47 height 24
click at [103, 100] on div "quartieri City Life 104 items" at bounding box center [103, 108] width 47 height 24
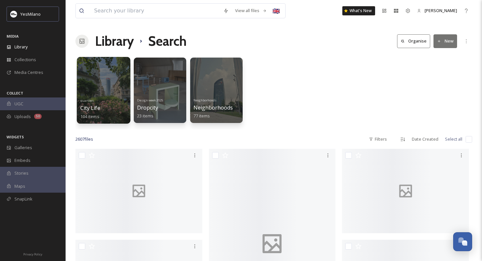
click at [102, 85] on div at bounding box center [103, 90] width 53 height 67
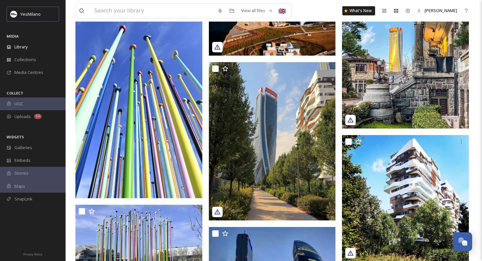
scroll to position [3116, 0]
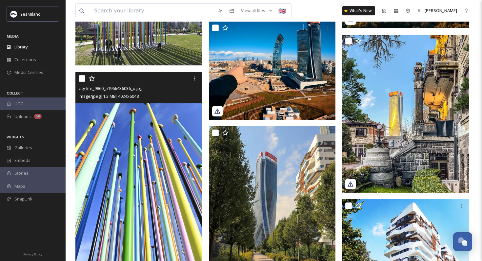
click at [117, 131] on img at bounding box center [138, 167] width 127 height 191
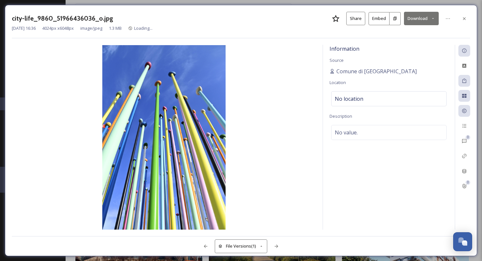
click at [416, 16] on button "Download" at bounding box center [421, 18] width 35 height 13
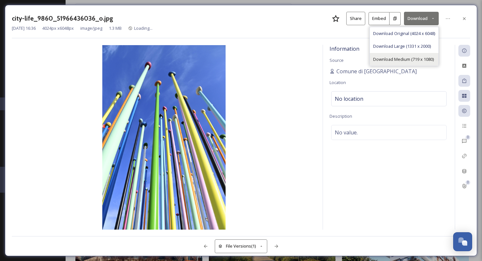
click at [400, 59] on span "Download Medium (719 x 1080)" at bounding box center [403, 59] width 61 height 6
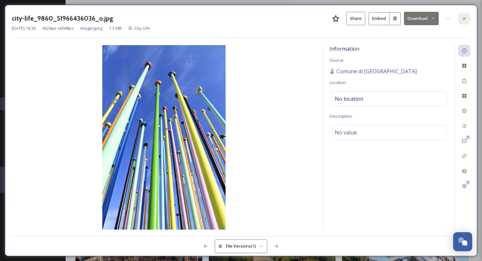
click at [469, 21] on div at bounding box center [464, 19] width 12 height 12
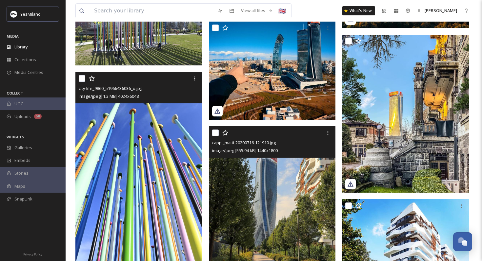
scroll to position [3235, 0]
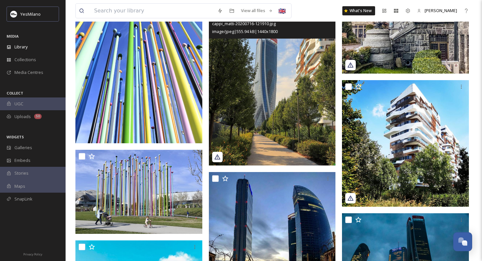
click at [287, 140] on img at bounding box center [272, 86] width 127 height 159
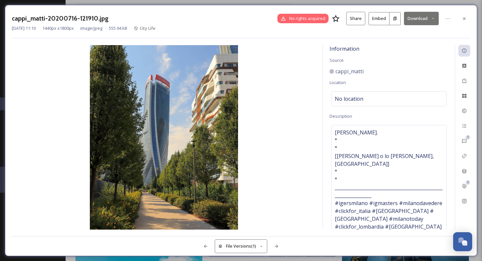
click at [416, 16] on button "Download" at bounding box center [421, 18] width 35 height 13
click at [404, 43] on span "Download Medium (864 x 1080)" at bounding box center [403, 46] width 61 height 6
click at [464, 18] on icon at bounding box center [464, 18] width 3 height 3
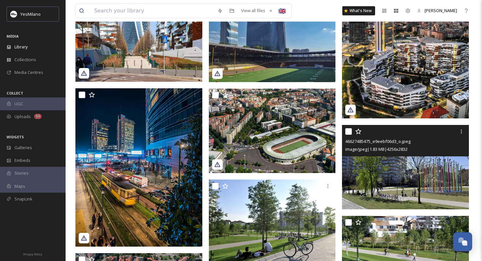
scroll to position [3932, 0]
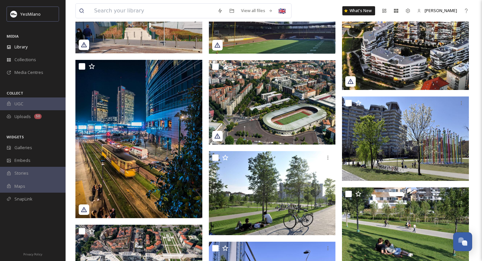
click at [373, 65] on img at bounding box center [405, 11] width 127 height 159
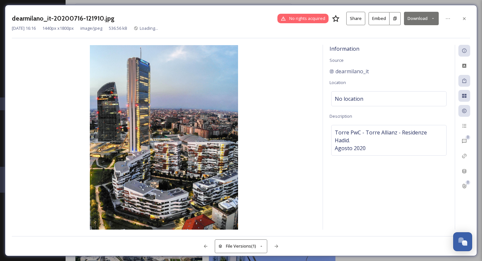
click at [414, 18] on button "Download" at bounding box center [421, 18] width 35 height 13
click at [391, 48] on span "Download Medium (864 x 1080)" at bounding box center [403, 46] width 61 height 6
click at [465, 15] on div at bounding box center [464, 19] width 12 height 12
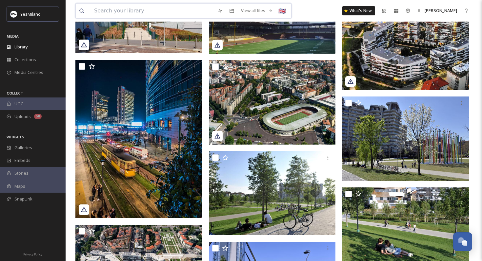
click at [165, 7] on input at bounding box center [152, 11] width 123 height 14
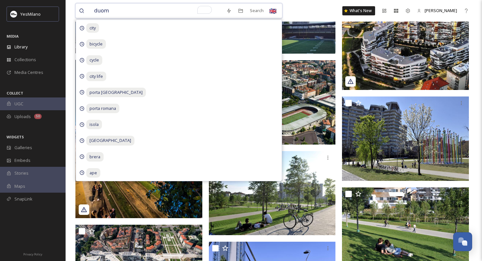
type input "duomo"
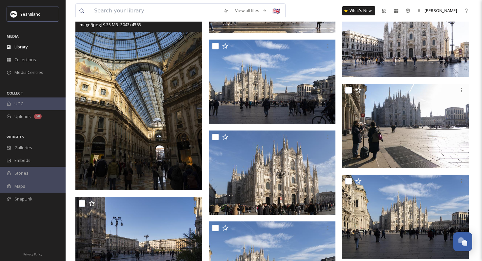
click at [171, 84] on img at bounding box center [138, 95] width 127 height 190
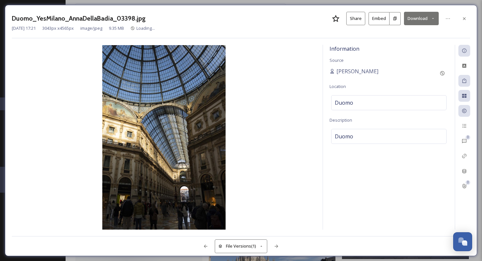
scroll to position [5517, 0]
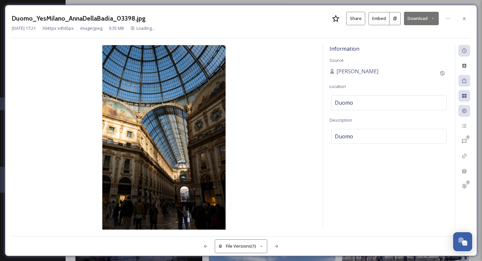
click at [415, 15] on button "Download" at bounding box center [421, 18] width 35 height 13
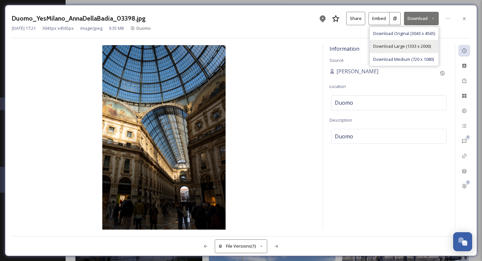
click at [394, 52] on div "Download Large (1333 x 2000)" at bounding box center [404, 46] width 68 height 13
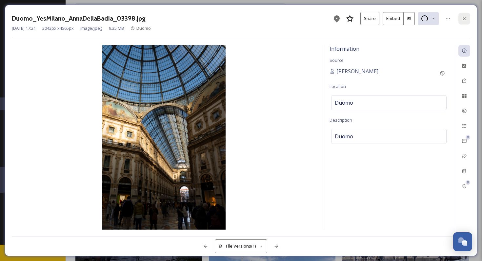
click at [466, 17] on div at bounding box center [464, 19] width 12 height 12
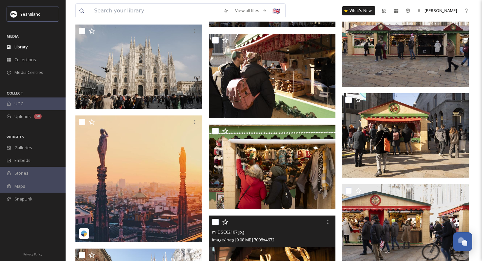
scroll to position [6837, 0]
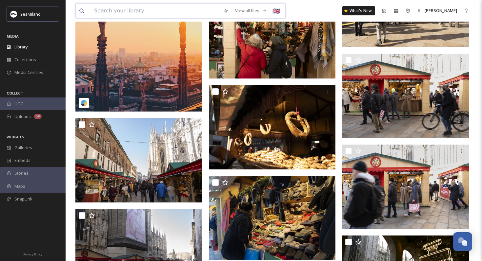
click at [143, 10] on input at bounding box center [155, 11] width 129 height 14
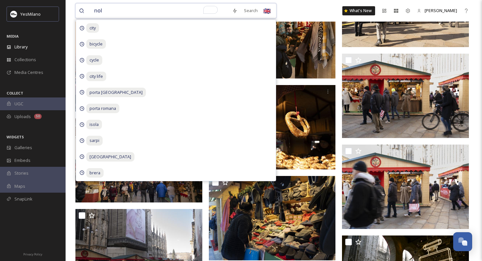
type input "nolo"
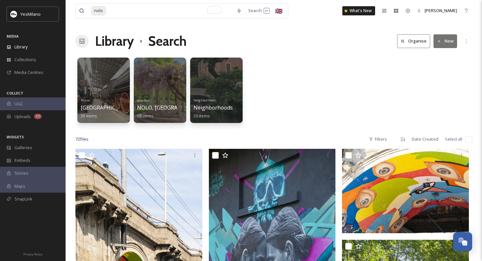
click at [302, 91] on div "Musei Museo Scienza Tecnologia Leonardo da Vinci 35 items quartieri NOLO, LORET…" at bounding box center [273, 91] width 396 height 75
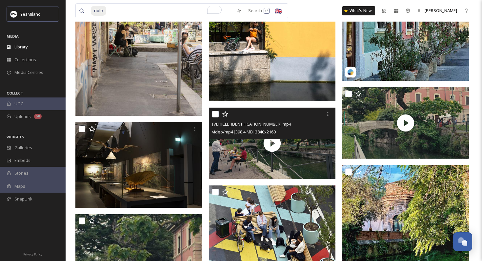
scroll to position [1299, 0]
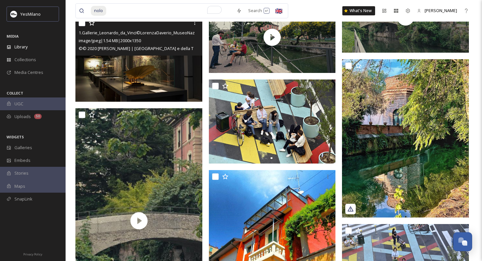
click at [148, 81] on img at bounding box center [138, 59] width 127 height 86
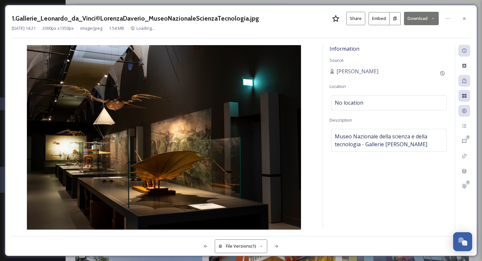
click at [416, 21] on button "Download" at bounding box center [421, 18] width 35 height 13
click at [404, 42] on div "Download Medium (1080 x 729)" at bounding box center [404, 46] width 68 height 13
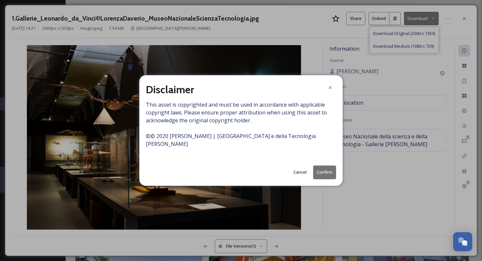
click at [322, 169] on button "Confirm" at bounding box center [324, 172] width 23 height 13
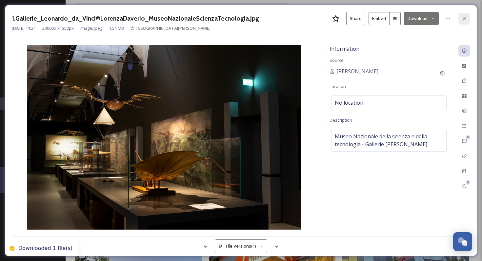
click at [463, 18] on icon at bounding box center [463, 18] width 5 height 5
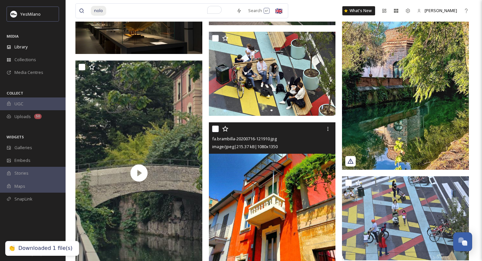
scroll to position [1345, 0]
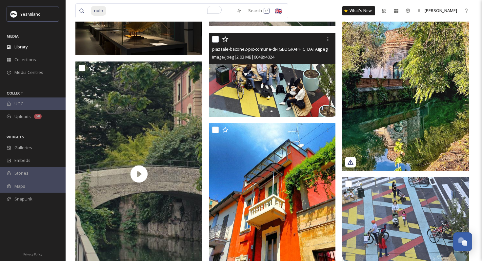
click at [277, 99] on img at bounding box center [272, 75] width 127 height 85
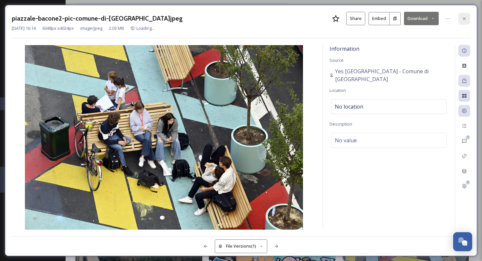
click at [462, 22] on div at bounding box center [464, 19] width 12 height 12
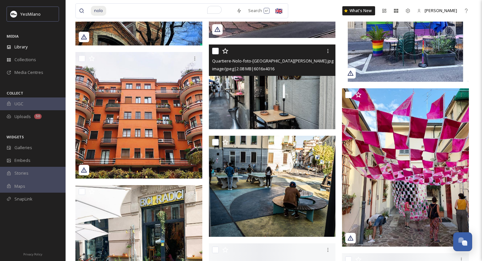
scroll to position [2323, 0]
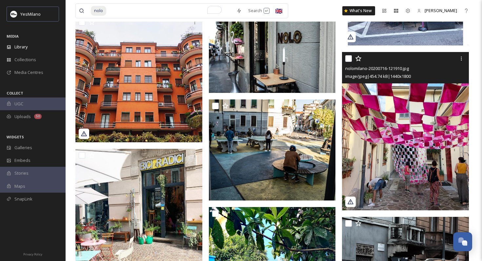
click at [393, 121] on img at bounding box center [405, 131] width 127 height 159
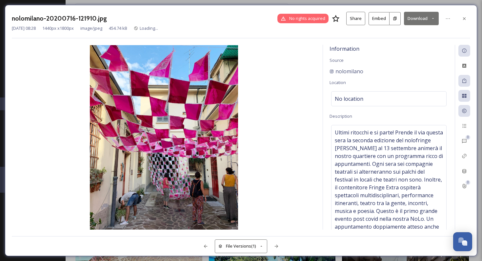
click at [412, 20] on button "Download" at bounding box center [421, 18] width 35 height 13
click at [400, 50] on div "Download Medium (864 x 1080)" at bounding box center [404, 46] width 68 height 13
click at [462, 21] on div at bounding box center [464, 19] width 12 height 12
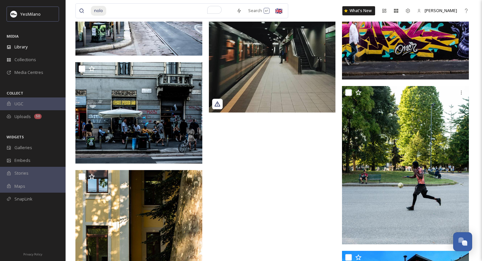
scroll to position [3225, 0]
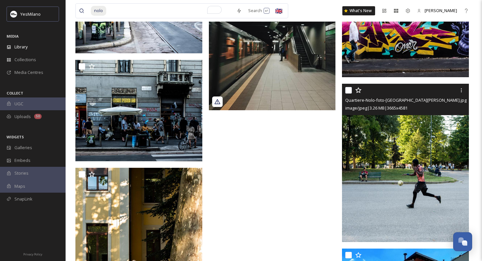
click at [368, 175] on img at bounding box center [405, 163] width 127 height 159
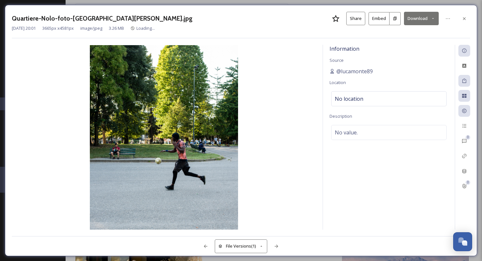
click at [414, 18] on button "Download" at bounding box center [421, 18] width 35 height 13
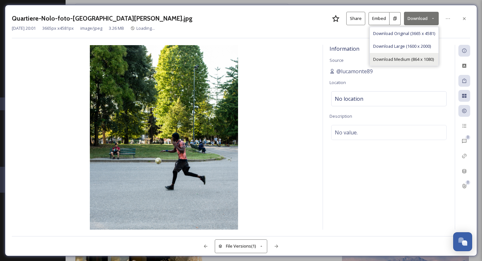
click at [396, 58] on span "Download Medium (864 x 1080)" at bounding box center [403, 59] width 61 height 6
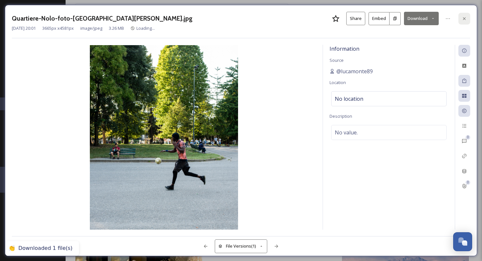
click at [462, 18] on icon at bounding box center [463, 18] width 5 height 5
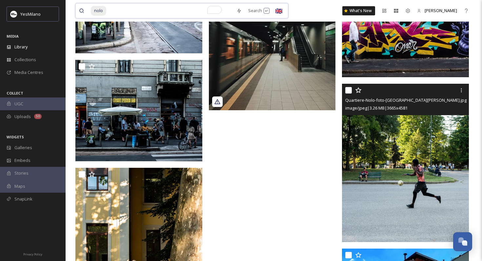
click at [130, 12] on input "To enrich screen reader interactions, please activate Accessibility in Grammarl…" at bounding box center [170, 11] width 126 height 14
type input "n"
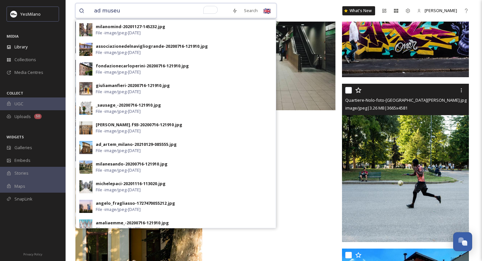
type input "ad museum"
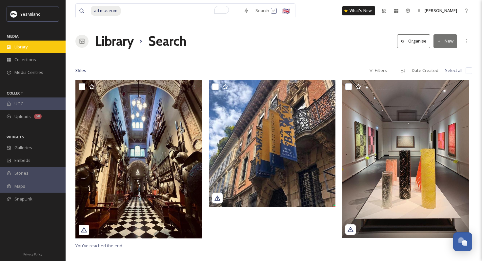
click at [41, 42] on div "Library" at bounding box center [33, 47] width 66 height 13
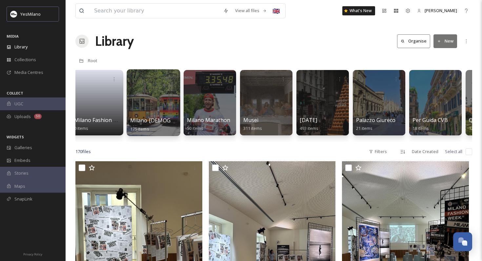
scroll to position [0, 936]
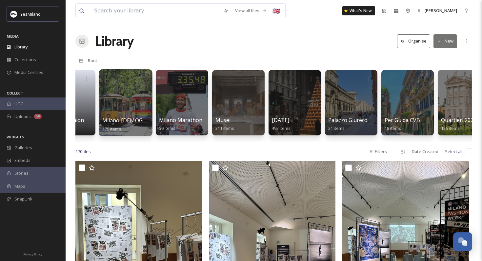
click at [222, 114] on div at bounding box center [238, 103] width 52 height 66
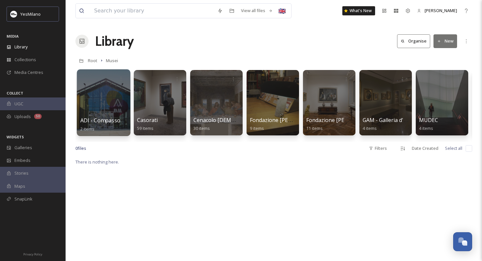
click at [93, 111] on div at bounding box center [103, 102] width 53 height 67
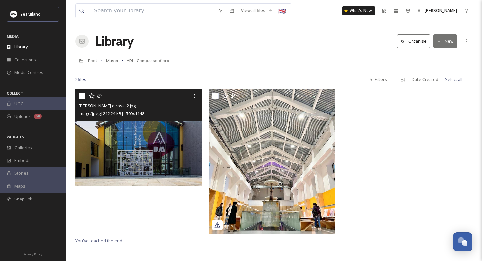
click at [112, 161] on img at bounding box center [138, 137] width 127 height 97
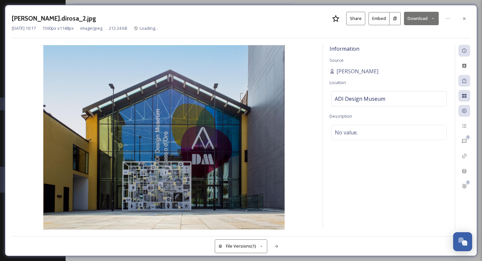
click at [411, 21] on button "Download" at bounding box center [421, 18] width 35 height 13
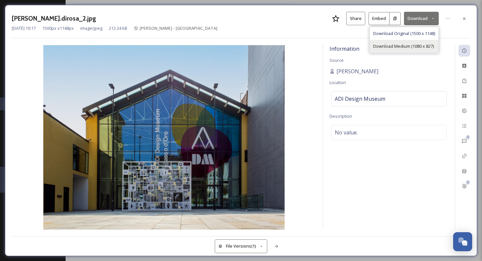
click at [402, 42] on div "Download Medium (1080 x 827)" at bounding box center [404, 46] width 68 height 13
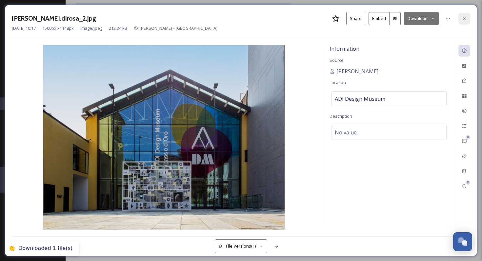
click at [464, 21] on icon at bounding box center [463, 18] width 5 height 5
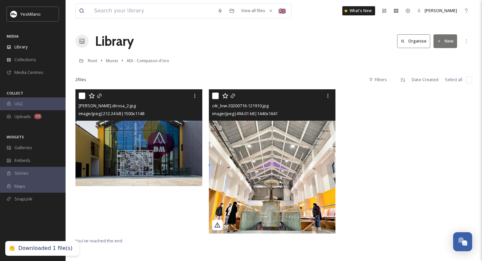
click at [274, 178] on img at bounding box center [272, 161] width 127 height 144
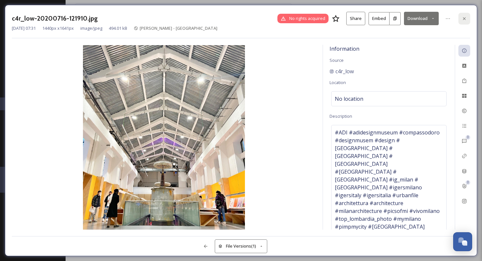
click at [461, 16] on icon at bounding box center [463, 18] width 5 height 5
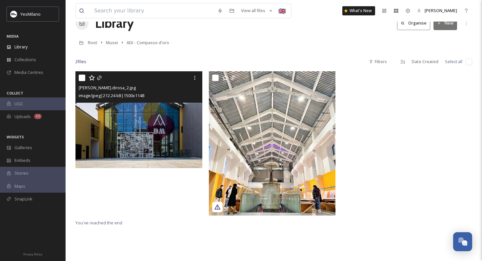
scroll to position [18, 0]
click at [170, 8] on input at bounding box center [152, 11] width 123 height 14
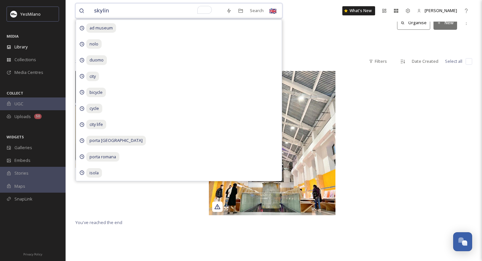
type input "skyline"
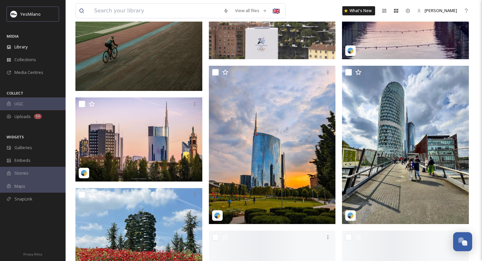
scroll to position [193, 0]
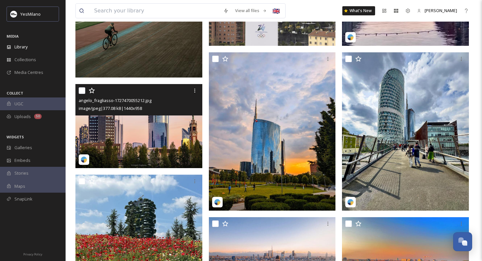
click at [152, 147] on img at bounding box center [138, 126] width 127 height 85
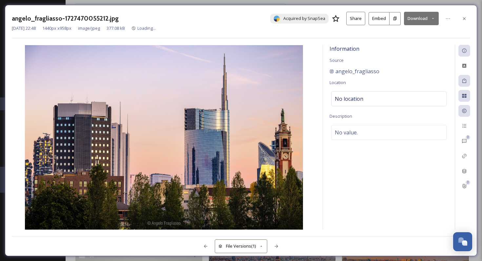
click at [408, 21] on button "Download" at bounding box center [421, 18] width 35 height 13
click at [391, 46] on span "Download Medium (1080 x 719)" at bounding box center [404, 46] width 61 height 6
click at [462, 16] on icon at bounding box center [463, 18] width 5 height 5
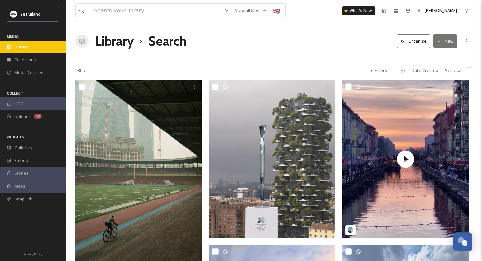
click at [24, 48] on span "Library" at bounding box center [20, 47] width 13 height 6
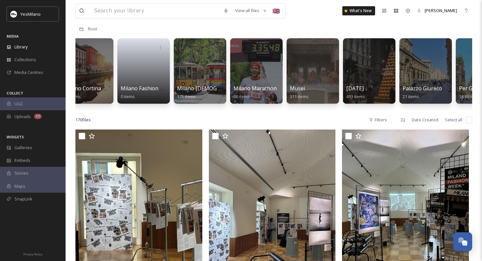
scroll to position [0, 885]
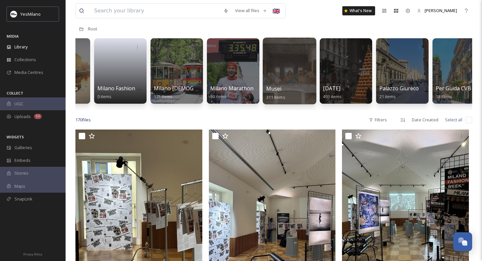
click at [273, 75] on div at bounding box center [288, 71] width 53 height 67
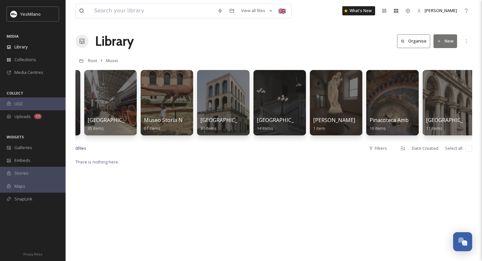
scroll to position [0, 435]
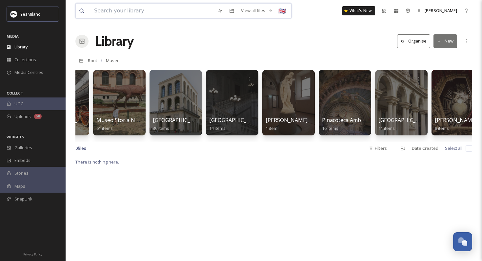
click at [152, 17] on input at bounding box center [152, 11] width 123 height 14
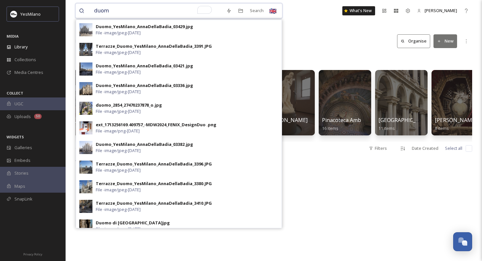
type input "duomo"
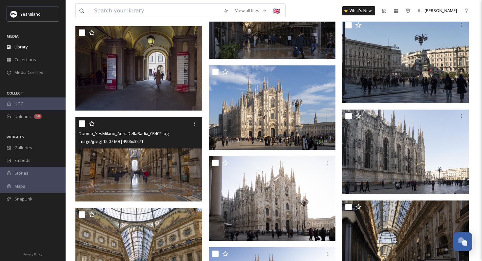
scroll to position [5454, 0]
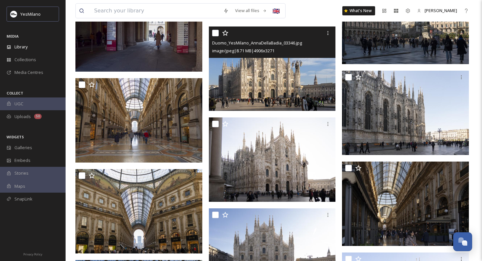
click at [249, 81] on img at bounding box center [272, 69] width 127 height 85
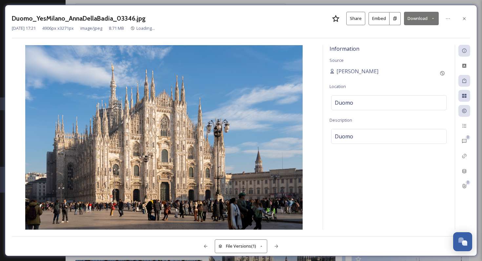
click at [414, 15] on button "Download" at bounding box center [421, 18] width 35 height 13
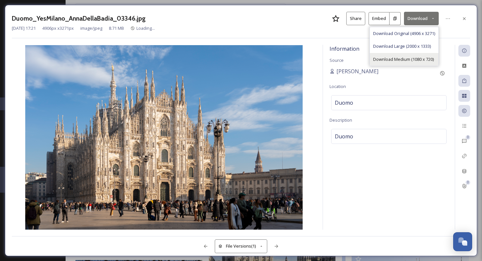
click at [400, 57] on span "Download Medium (1080 x 720)" at bounding box center [403, 59] width 61 height 6
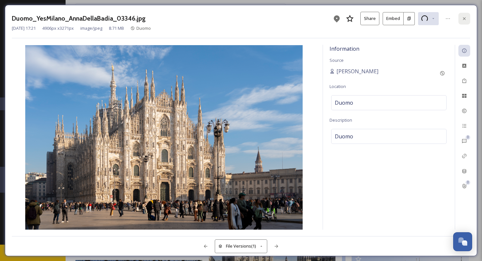
click at [463, 18] on icon at bounding box center [463, 18] width 5 height 5
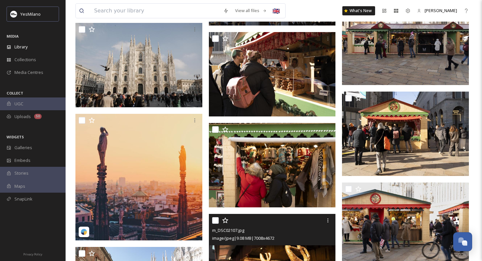
scroll to position [6687, 0]
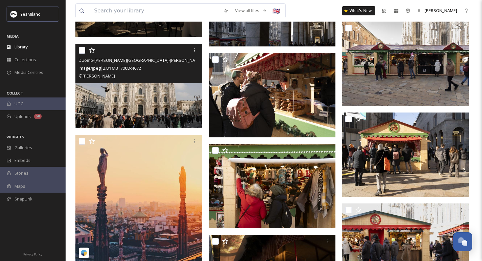
click at [166, 99] on img at bounding box center [138, 86] width 127 height 85
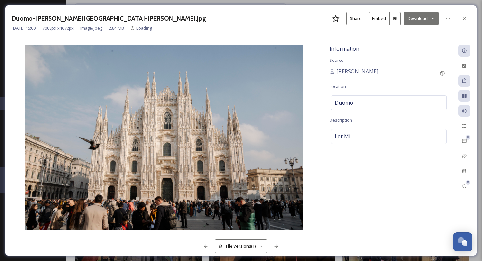
click at [424, 17] on button "Download" at bounding box center [421, 18] width 35 height 13
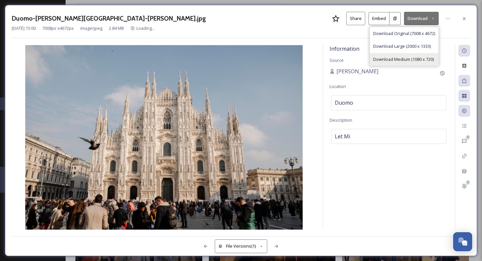
click at [406, 57] on span "Download Medium (1080 x 720)" at bounding box center [403, 59] width 61 height 6
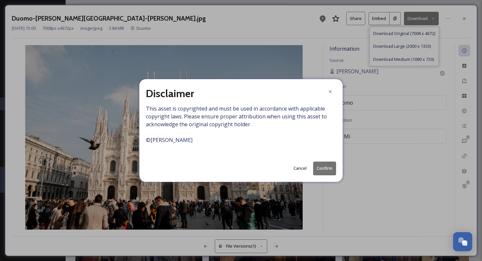
click at [325, 167] on button "Confirm" at bounding box center [324, 168] width 23 height 13
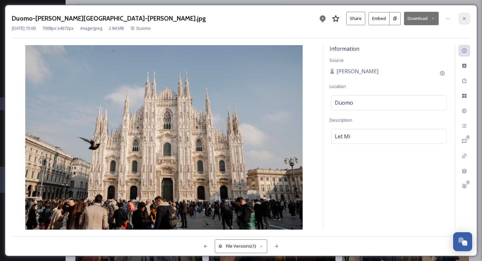
click at [461, 21] on div at bounding box center [464, 19] width 12 height 12
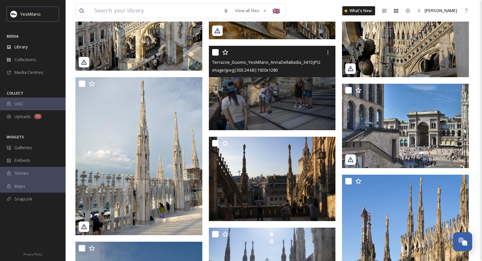
scroll to position [9623, 0]
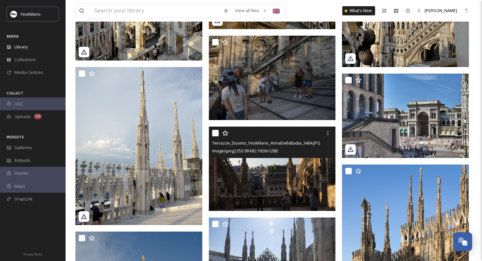
click at [285, 170] on img at bounding box center [272, 169] width 127 height 85
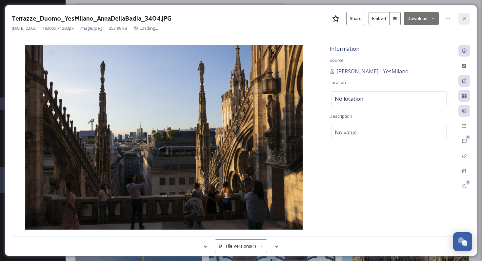
click at [462, 18] on icon at bounding box center [463, 18] width 5 height 5
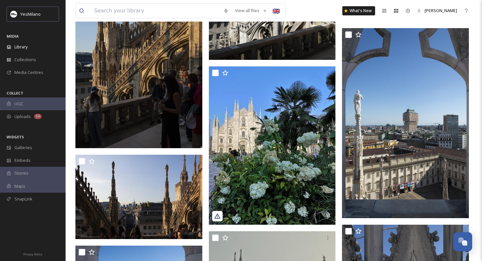
scroll to position [10199, 0]
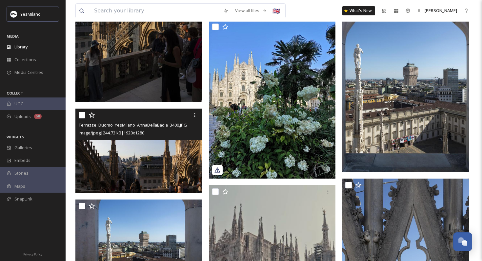
click at [137, 162] on img at bounding box center [138, 151] width 127 height 85
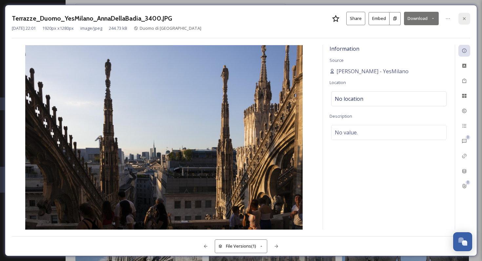
click at [463, 19] on icon at bounding box center [464, 18] width 3 height 3
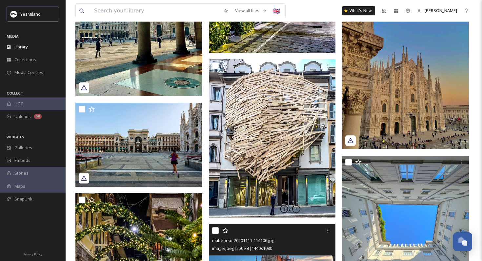
scroll to position [11320, 0]
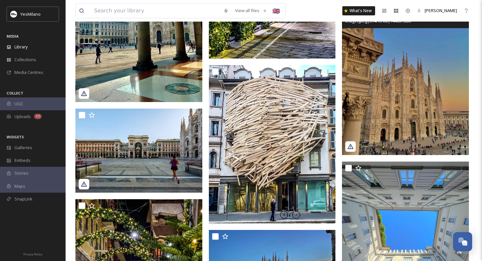
click at [383, 122] on img at bounding box center [405, 76] width 127 height 159
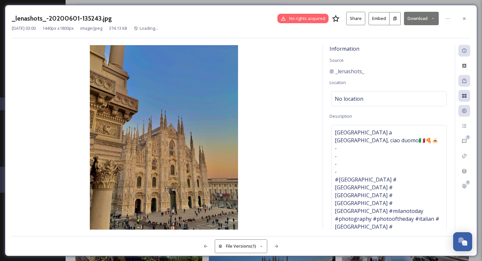
click at [415, 16] on button "Download" at bounding box center [421, 18] width 35 height 13
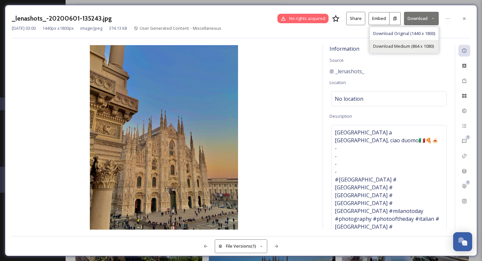
click at [392, 45] on span "Download Medium (864 x 1080)" at bounding box center [403, 46] width 61 height 6
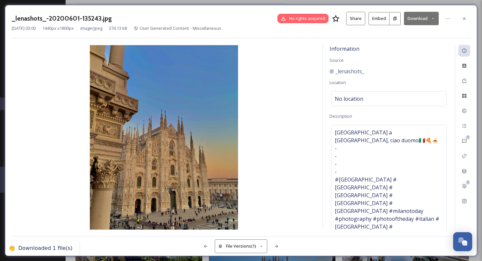
click at [466, 12] on div "_lenashots_-20200601-135243.jpg No rights acquired Share Embed Download" at bounding box center [241, 18] width 458 height 13
click at [462, 21] on div at bounding box center [464, 19] width 12 height 12
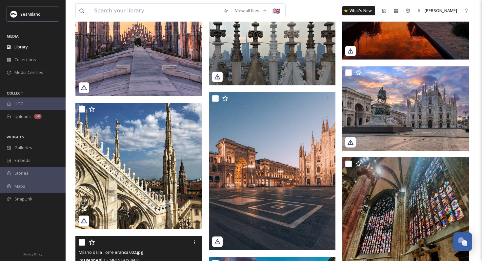
scroll to position [15559, 0]
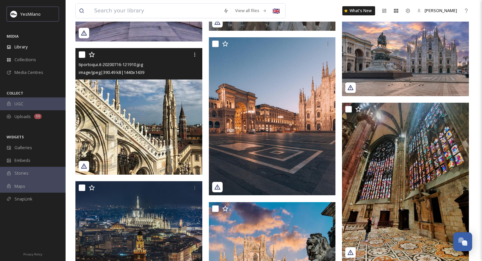
click at [118, 141] on img at bounding box center [138, 111] width 127 height 127
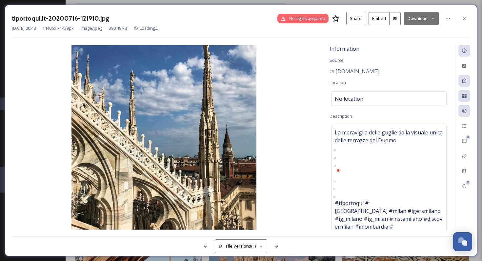
click at [418, 15] on button "Download" at bounding box center [421, 18] width 35 height 13
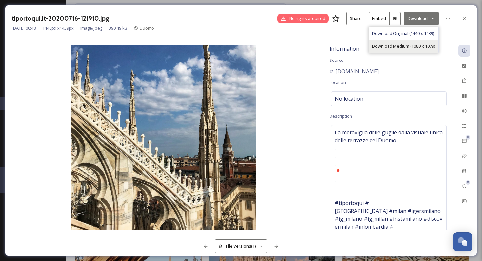
click at [391, 45] on span "Download Medium (1080 x 1079)" at bounding box center [403, 46] width 63 height 6
click at [457, 15] on div "tiportoqui.it-20200716-121910.jpg No rights acquired Share Embed Download" at bounding box center [241, 18] width 458 height 13
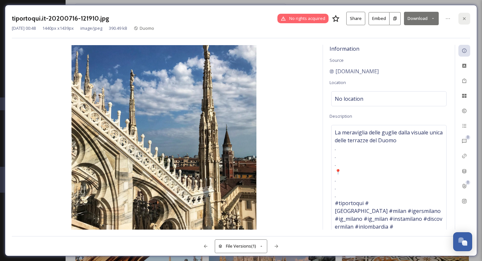
click at [460, 15] on div at bounding box center [464, 19] width 12 height 12
